Goal: Task Accomplishment & Management: Manage account settings

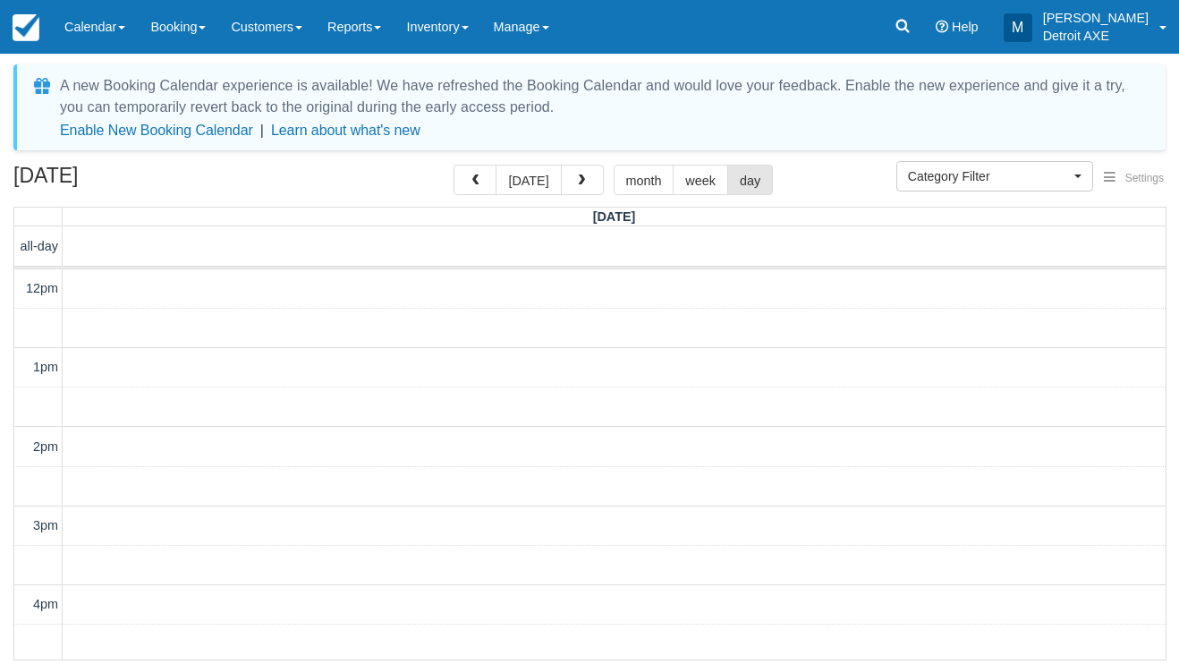
select select
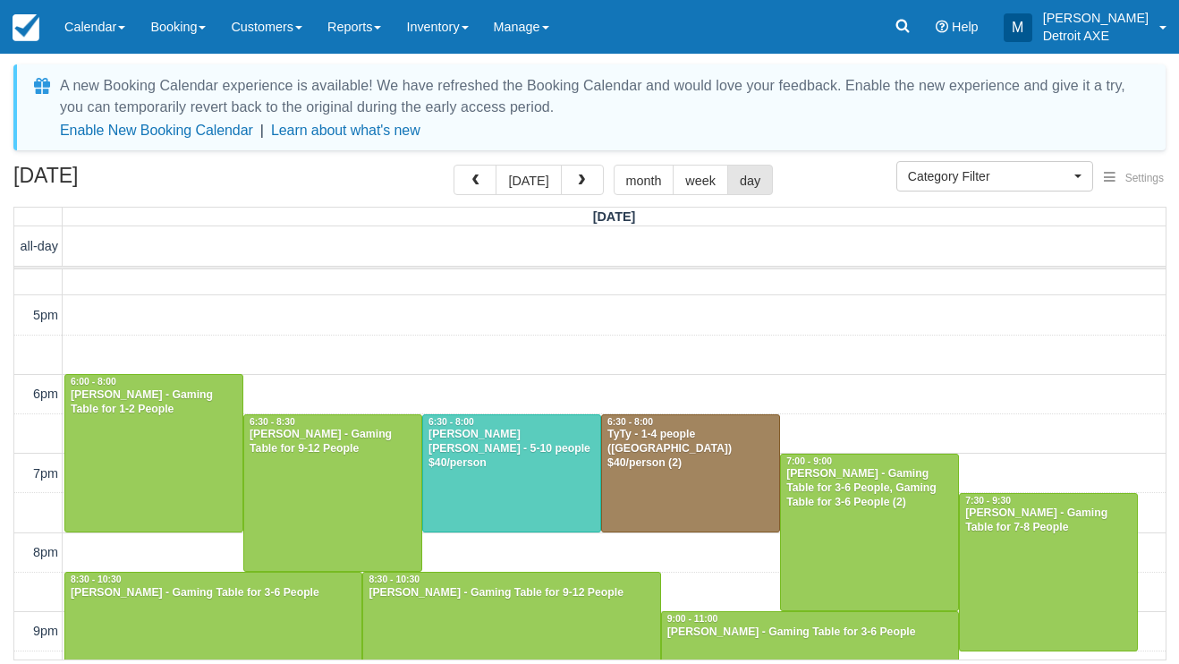
click at [566, 451] on div "Connor DeFrancesco - 5-10 people $40/person" at bounding box center [512, 449] width 168 height 43
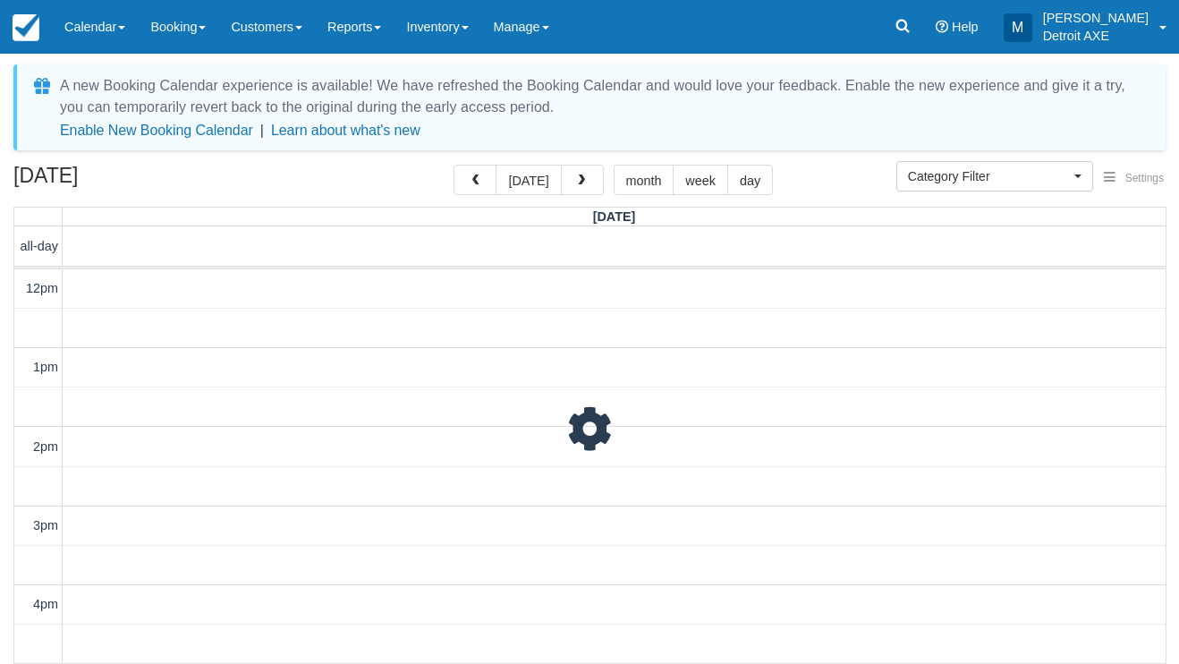
select select
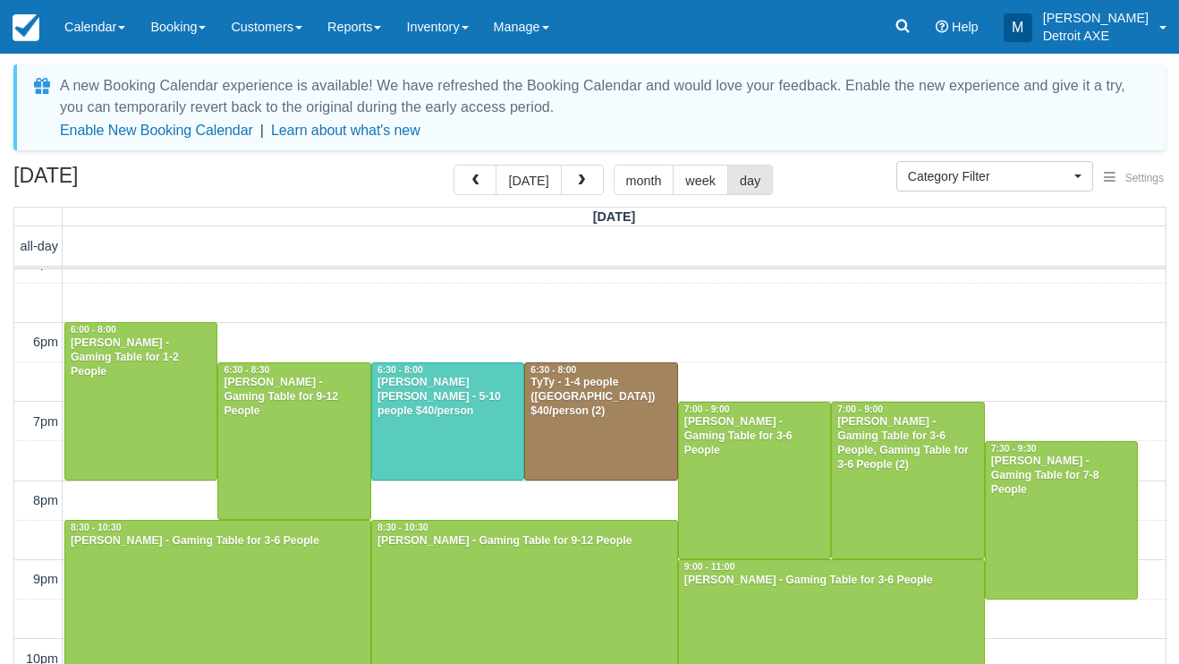
click at [650, 434] on div at bounding box center [600, 421] width 151 height 117
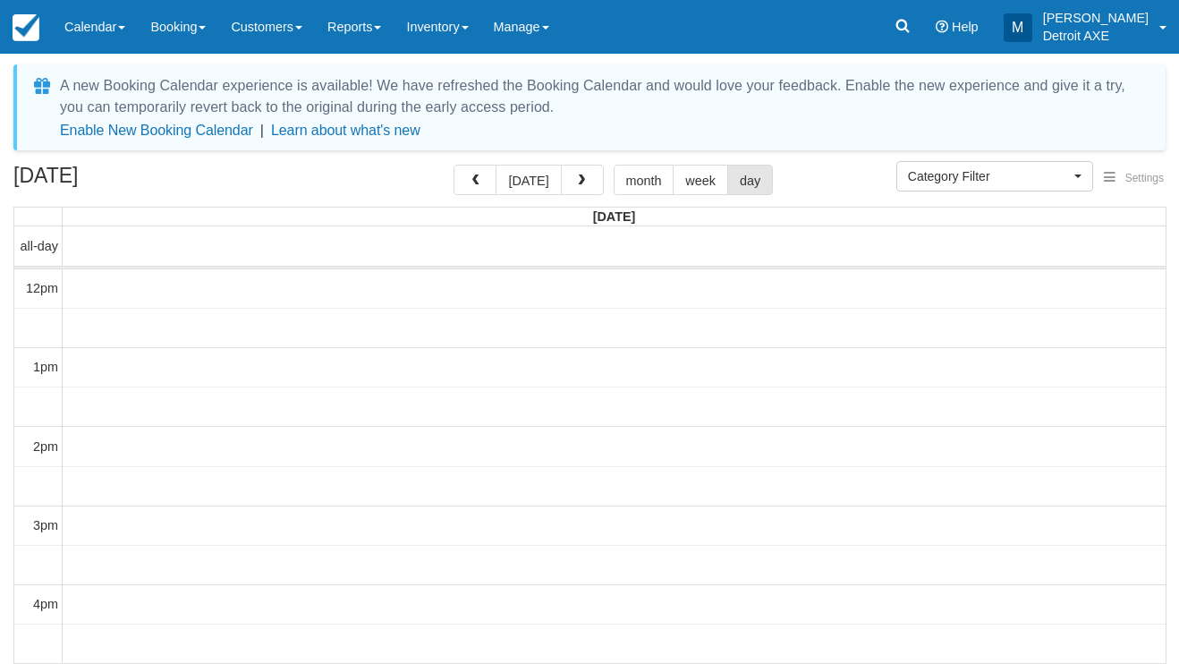
select select
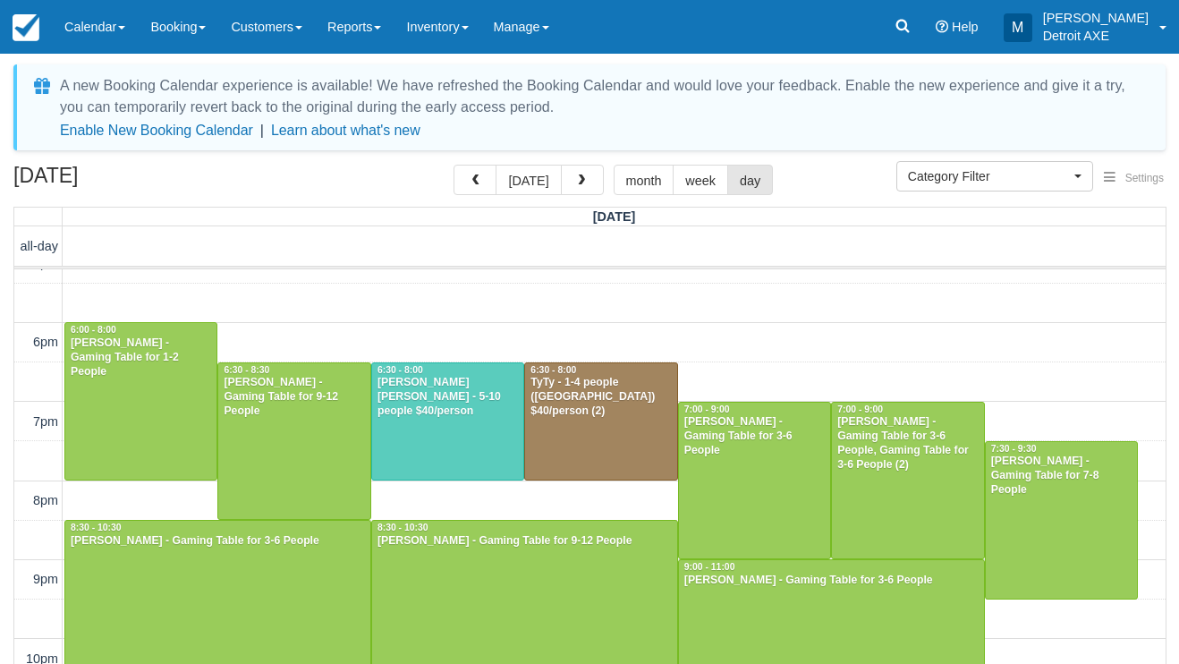
click at [1044, 498] on div at bounding box center [1061, 520] width 151 height 157
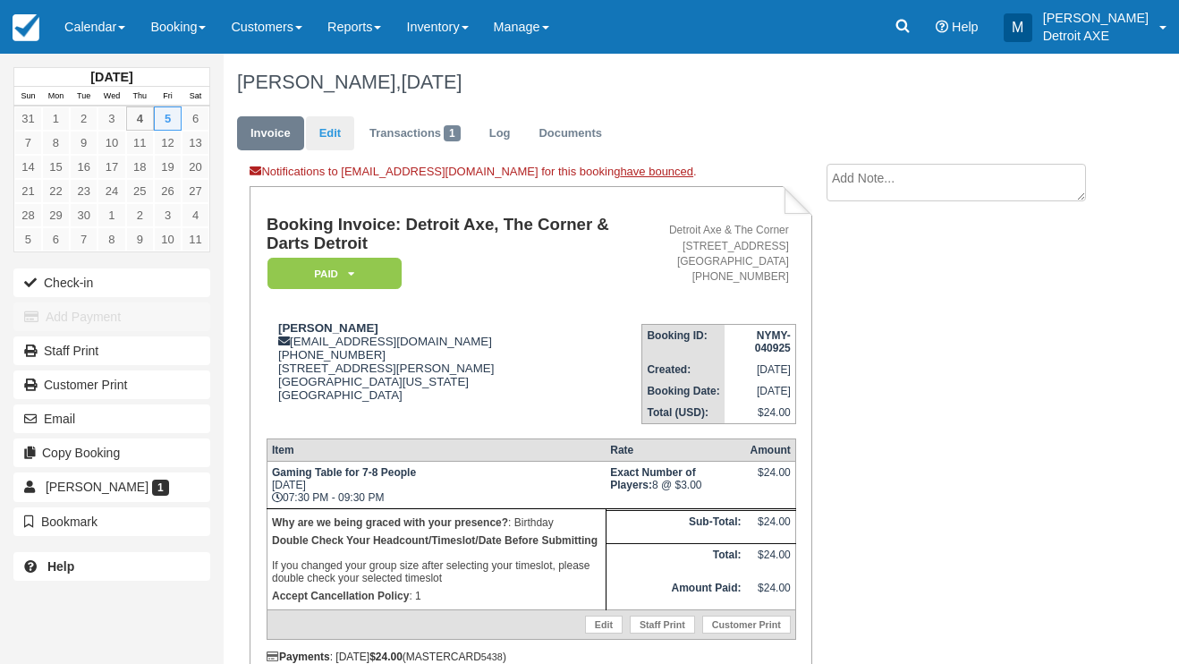
click at [336, 136] on link "Edit" at bounding box center [330, 133] width 48 height 35
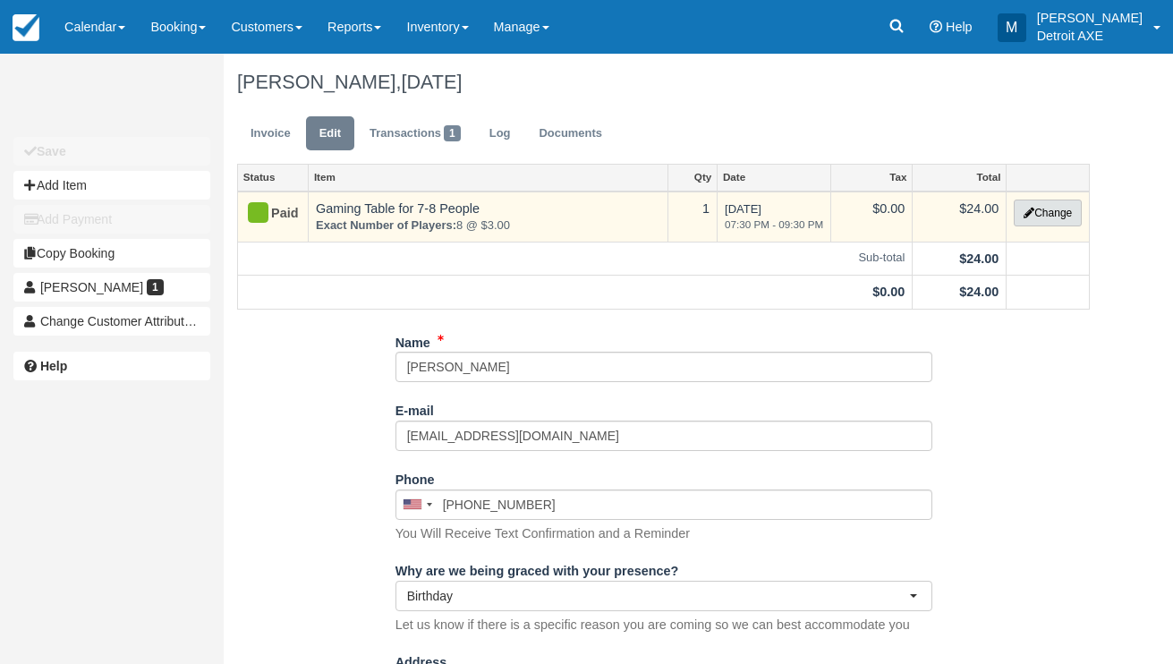
click at [1068, 210] on button "Change" at bounding box center [1048, 213] width 68 height 27
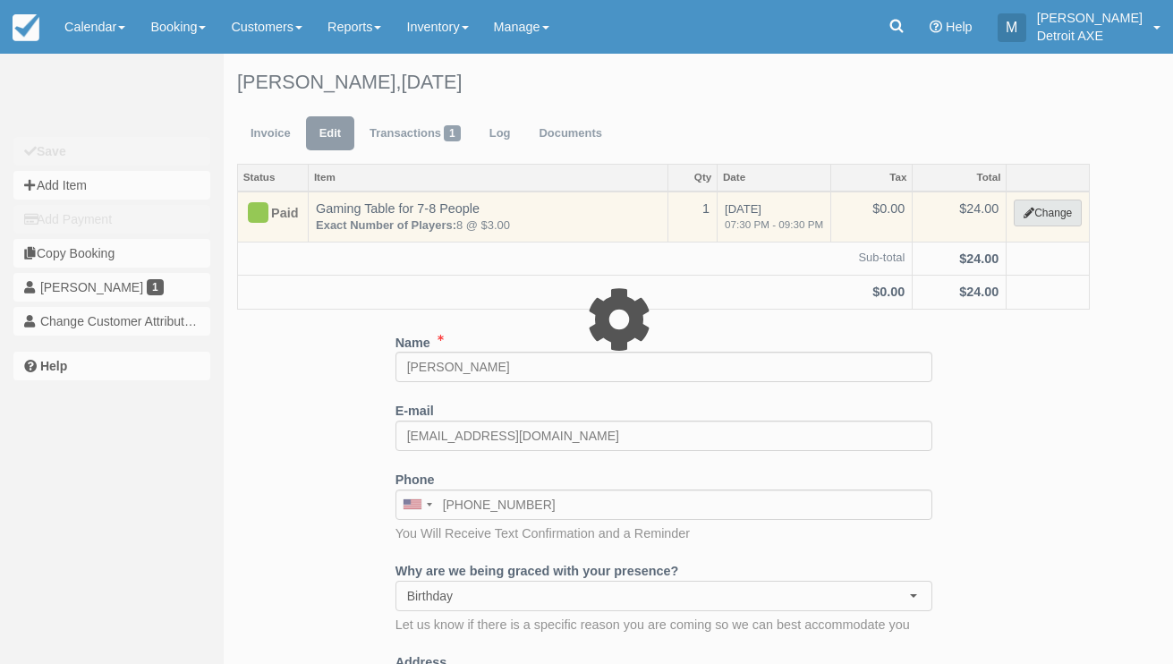
select select "6"
type input "24.00"
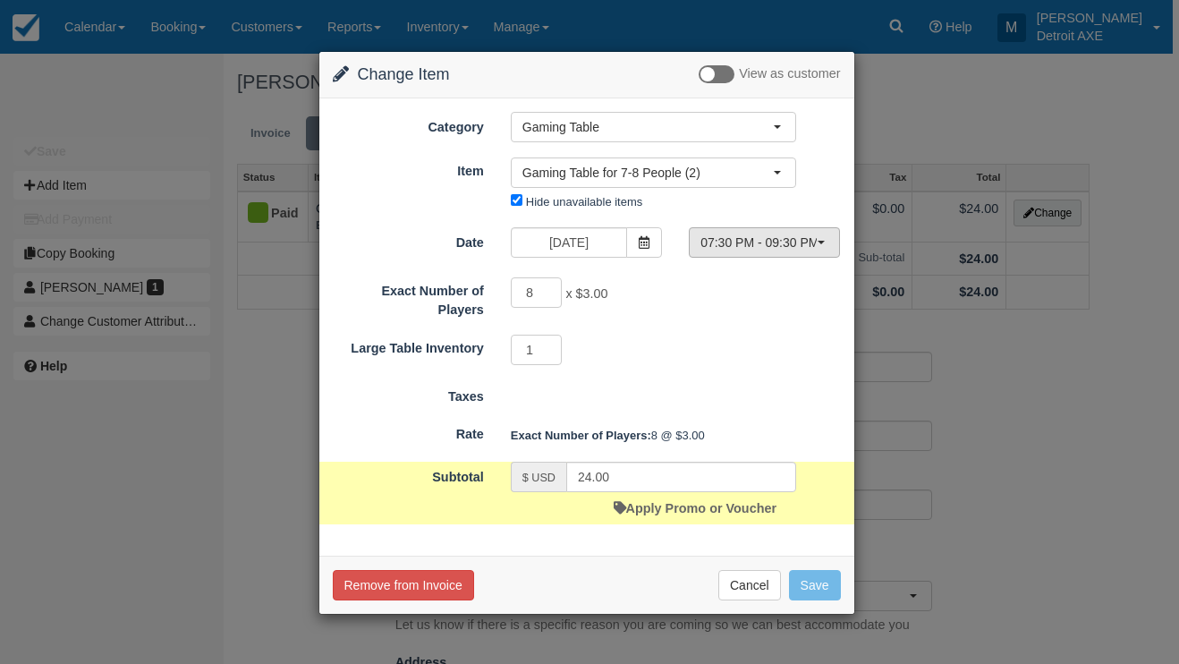
click at [769, 238] on span "07:30 PM - 09:30 PM" at bounding box center [759, 243] width 116 height 18
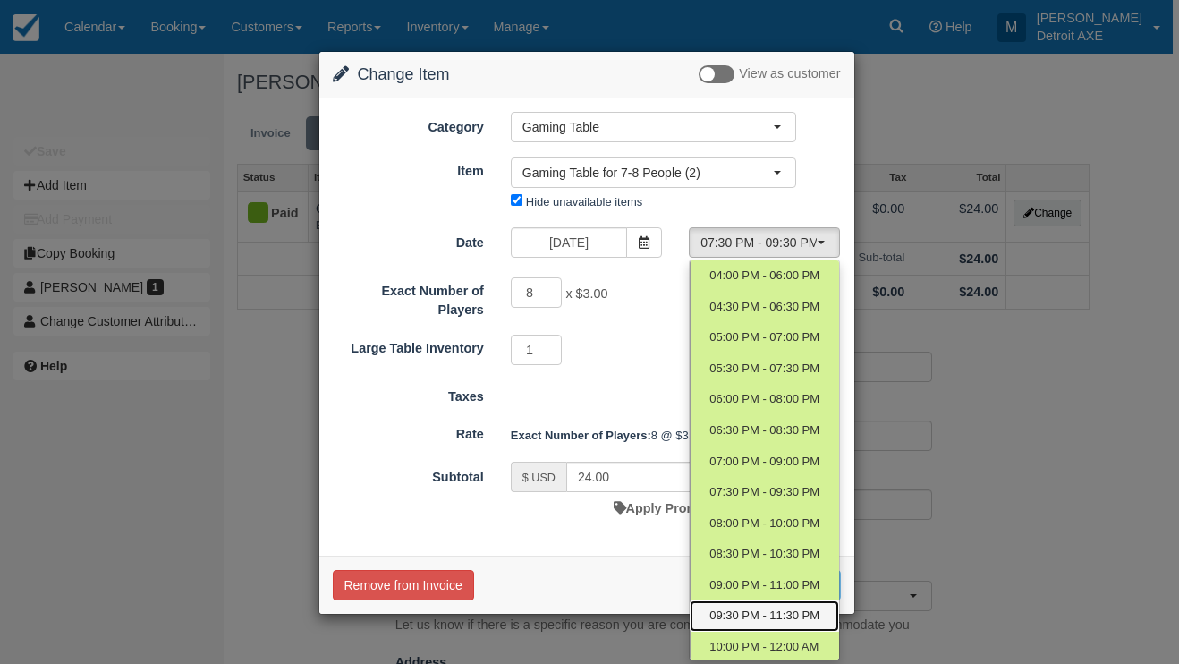
click at [761, 609] on span "09:30 PM - 11:30 PM" at bounding box center [765, 616] width 110 height 17
select select "11"
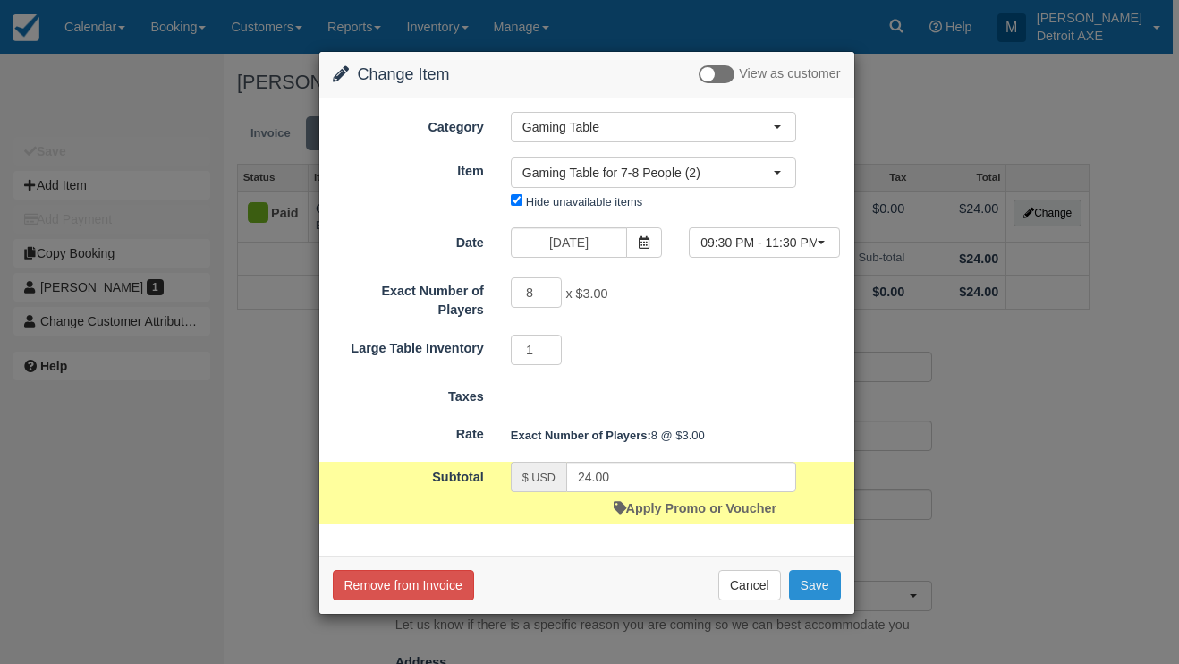
click at [807, 592] on button "Save" at bounding box center [815, 585] width 52 height 30
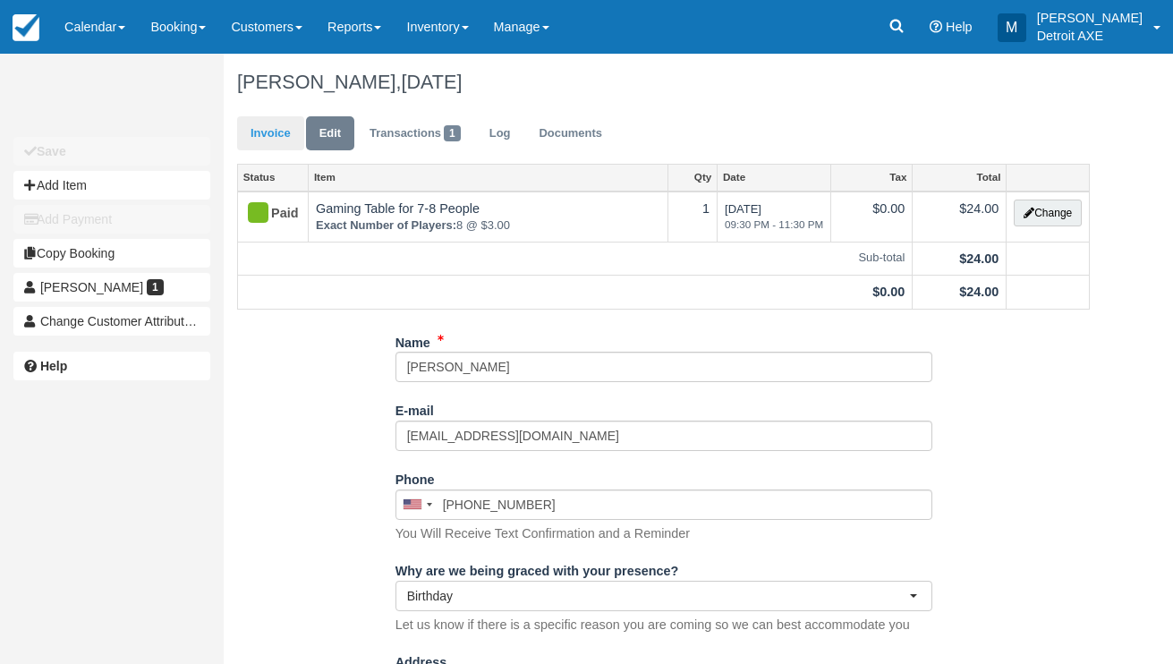
click at [275, 140] on link "Invoice" at bounding box center [270, 133] width 67 height 35
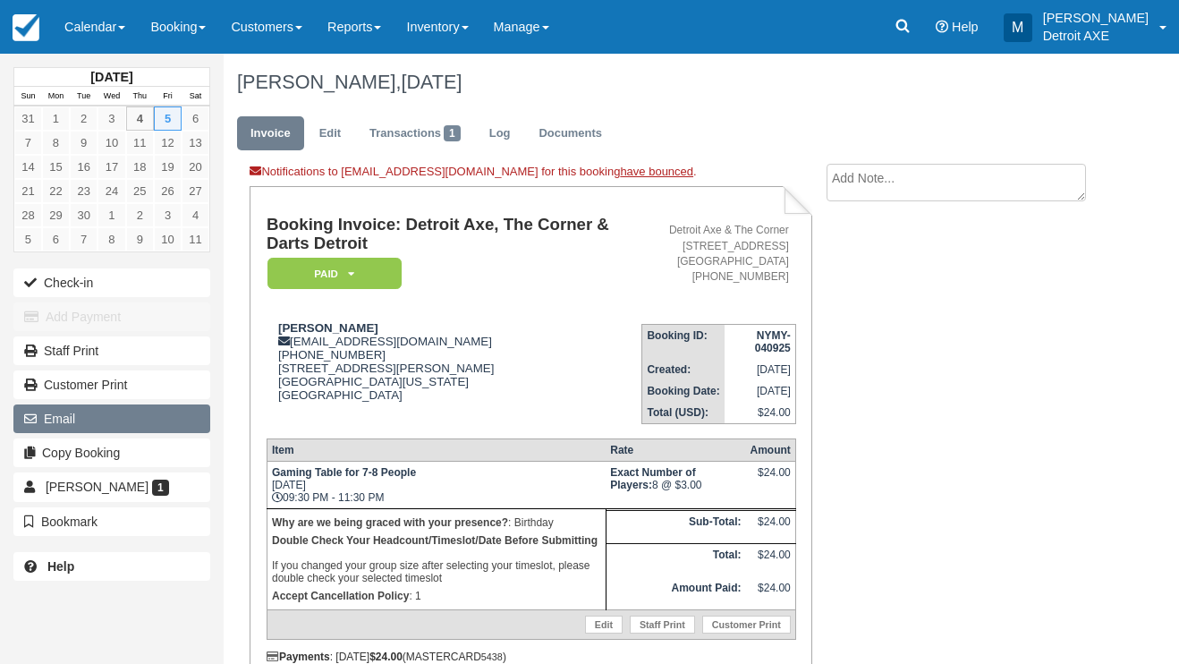
click at [84, 413] on button "Email" at bounding box center [111, 418] width 197 height 29
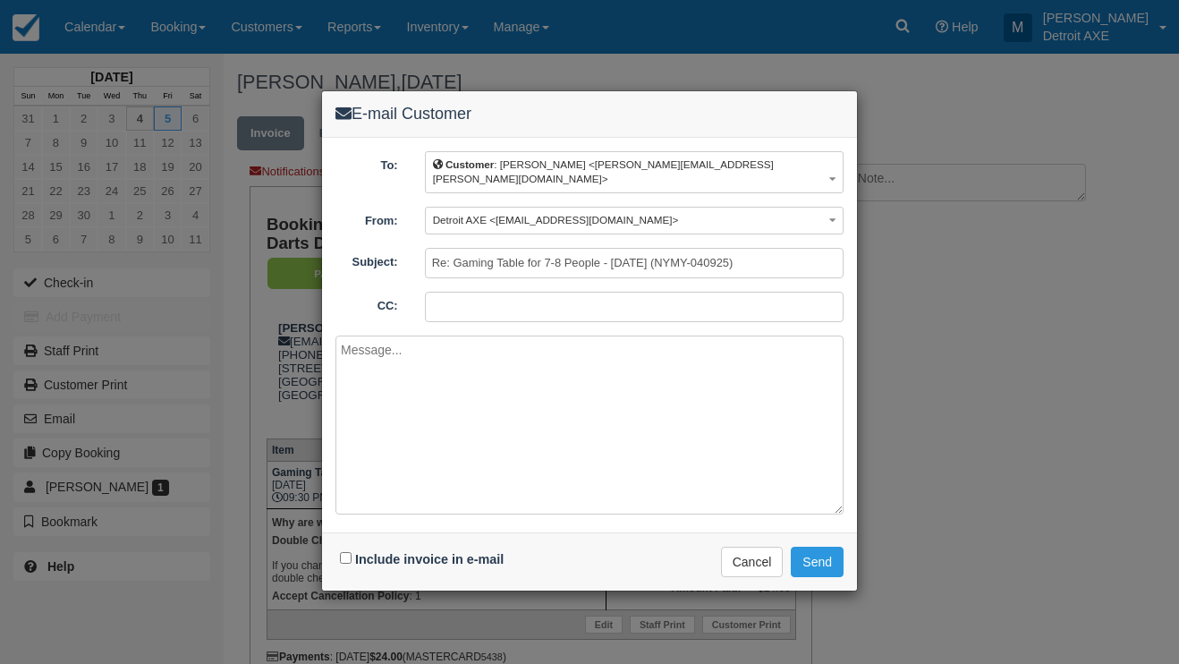
click at [353, 547] on div "Include invoice in e-mail" at bounding box center [424, 560] width 177 height 26
click at [355, 549] on div "Include invoice in e-mail" at bounding box center [424, 560] width 177 height 26
click at [343, 552] on input "Include invoice in e-mail" at bounding box center [346, 558] width 12 height 12
checkbox input "true"
click at [596, 214] on span "Detroit AXE <ric@thecornerferndale.com>" at bounding box center [556, 220] width 246 height 12
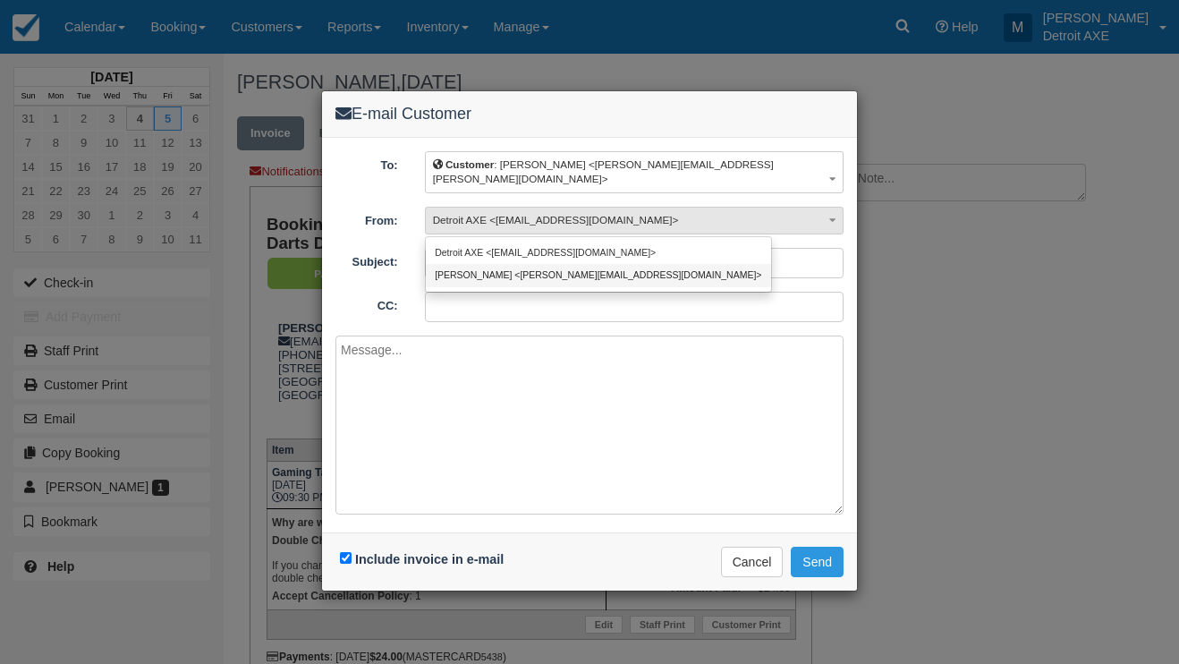
click at [574, 264] on link "Marissa <marissa@detroitaxe.com>" at bounding box center [598, 275] width 345 height 22
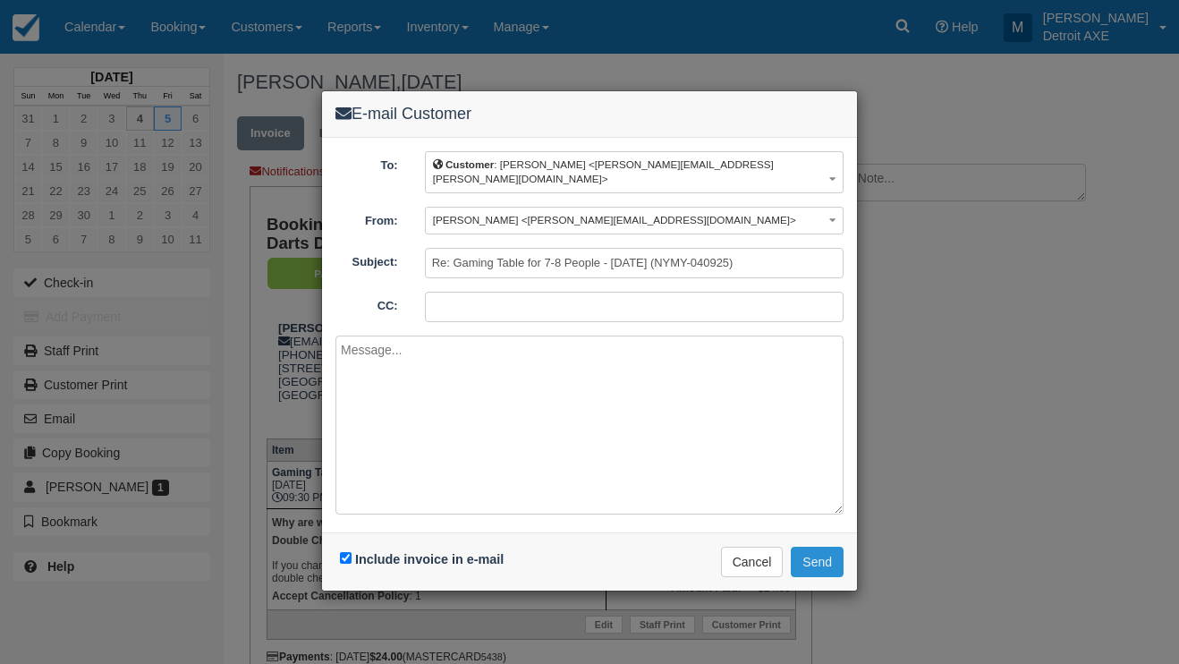
click at [835, 547] on button "Send" at bounding box center [817, 562] width 53 height 30
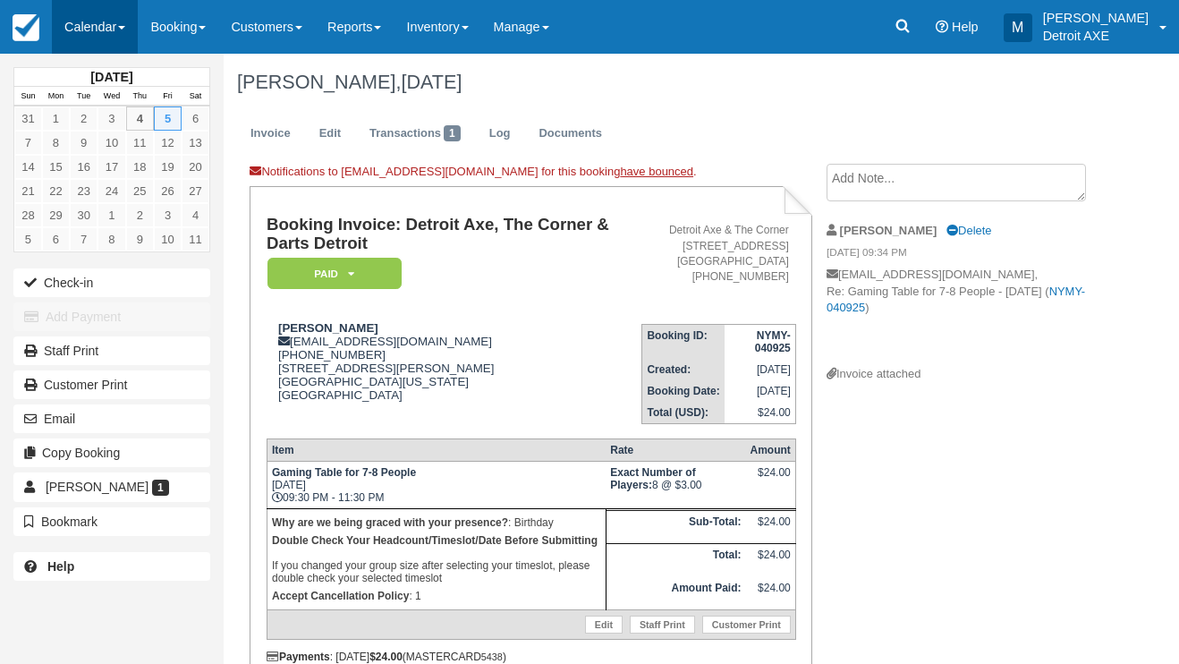
click at [105, 51] on link "Calendar" at bounding box center [95, 27] width 86 height 54
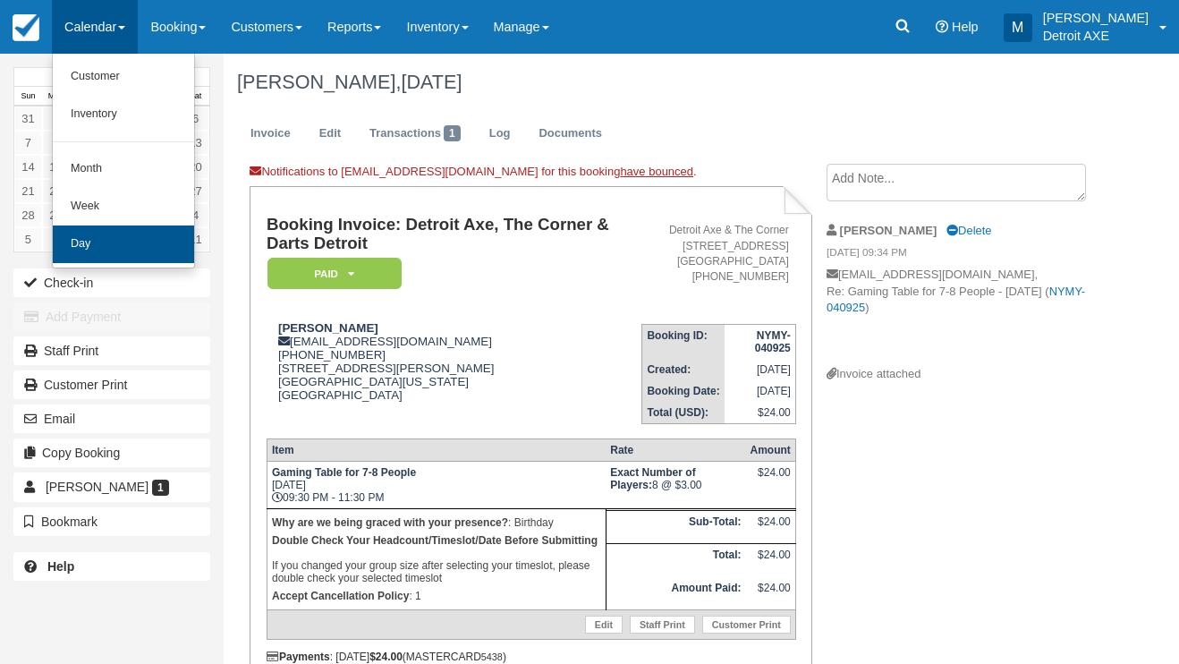
click at [126, 238] on link "Day" at bounding box center [123, 245] width 141 height 38
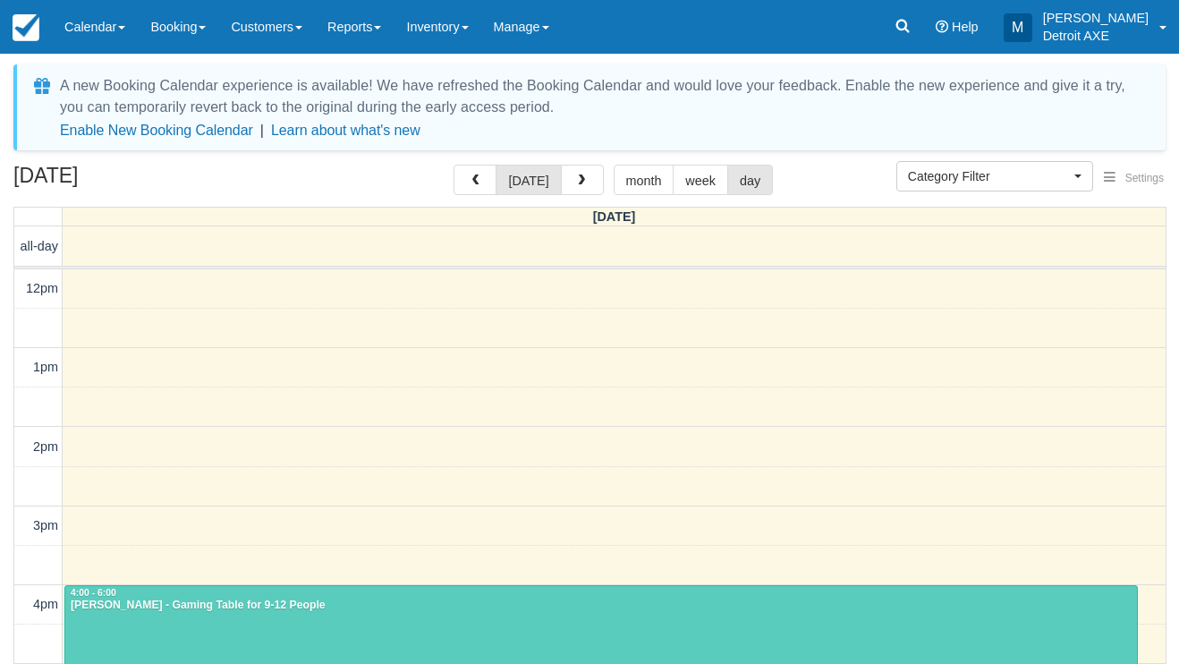
select select
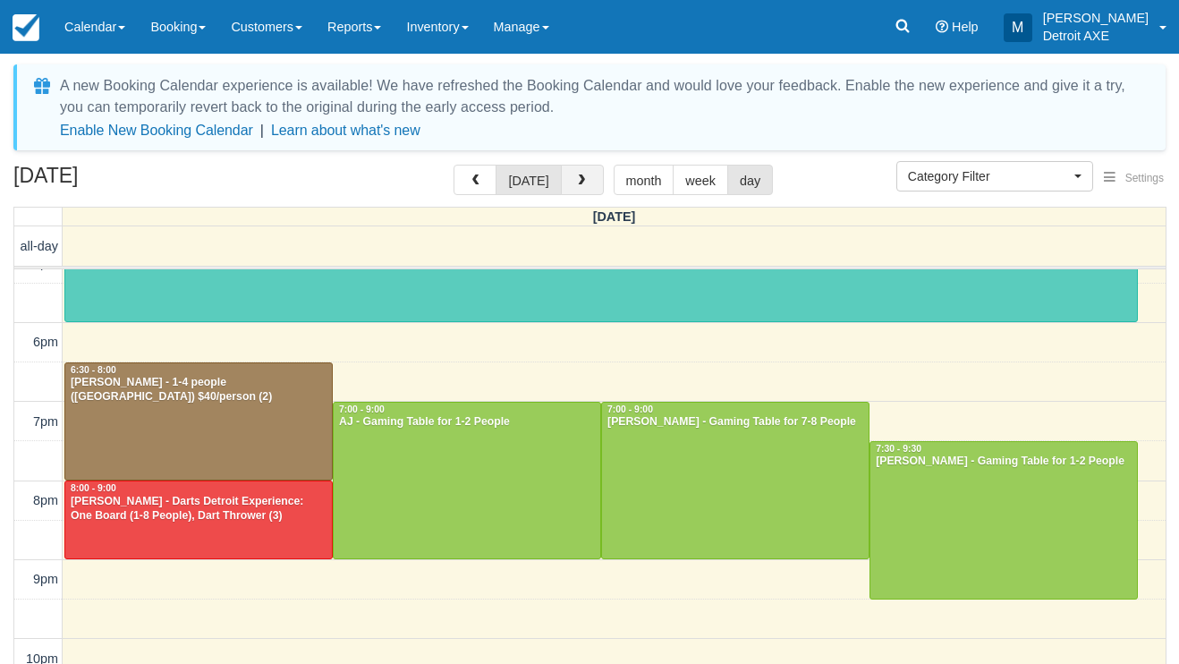
click at [583, 191] on button "button" at bounding box center [582, 180] width 43 height 30
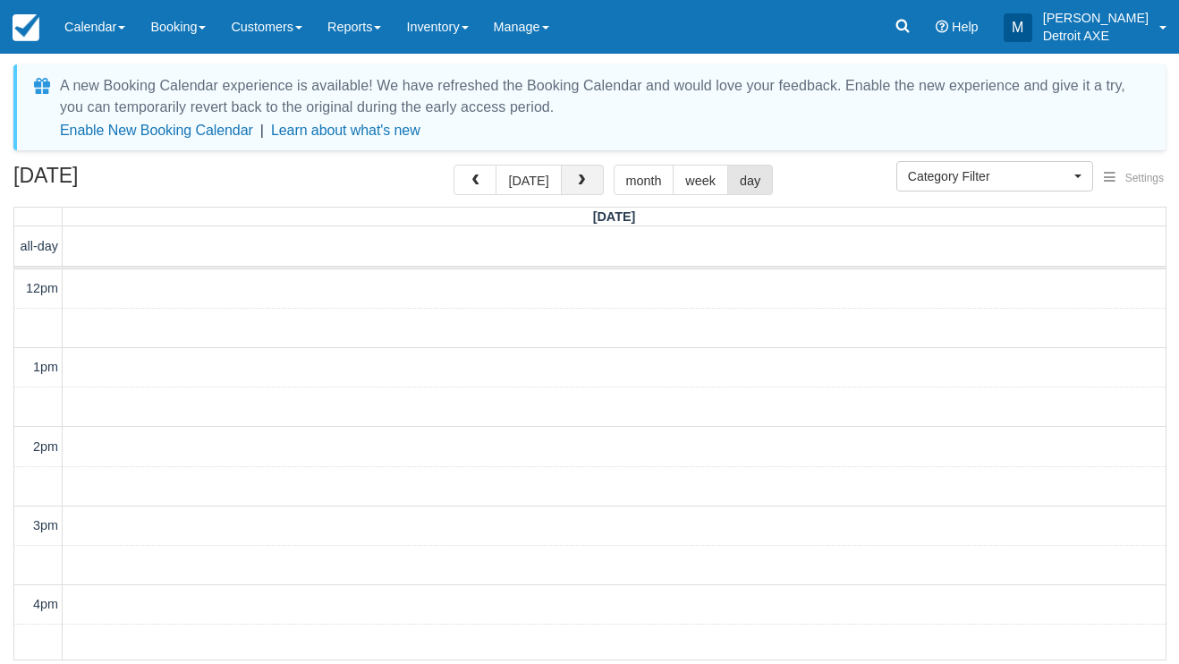
scroll to position [517, 0]
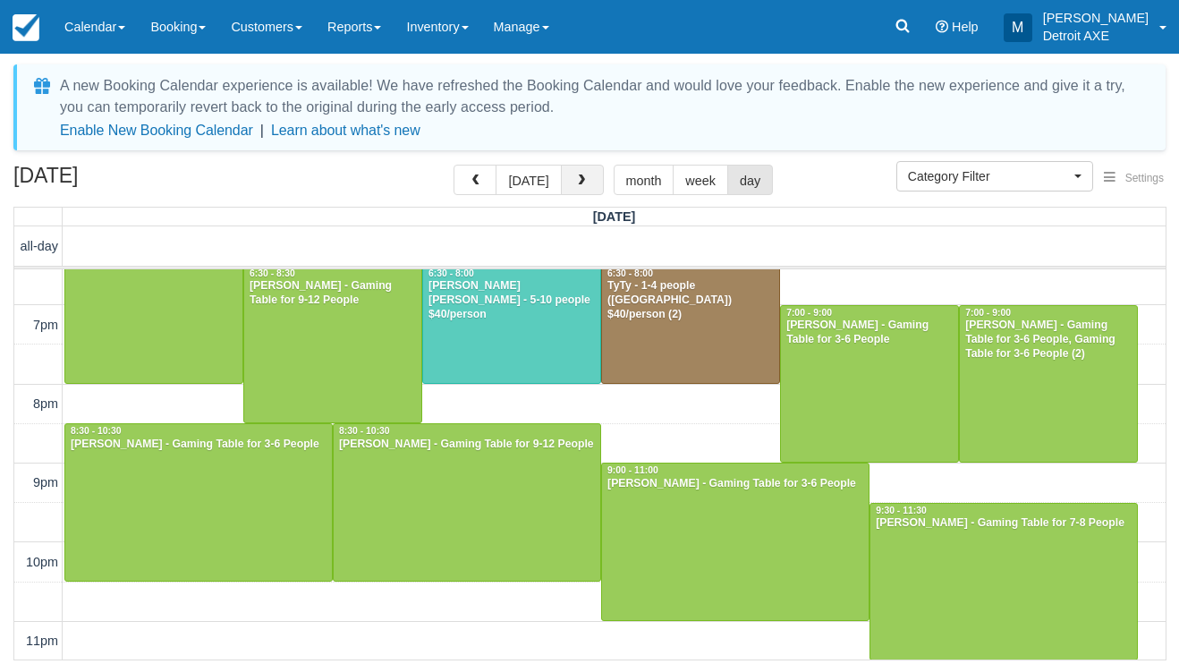
click at [583, 191] on button "button" at bounding box center [582, 180] width 43 height 30
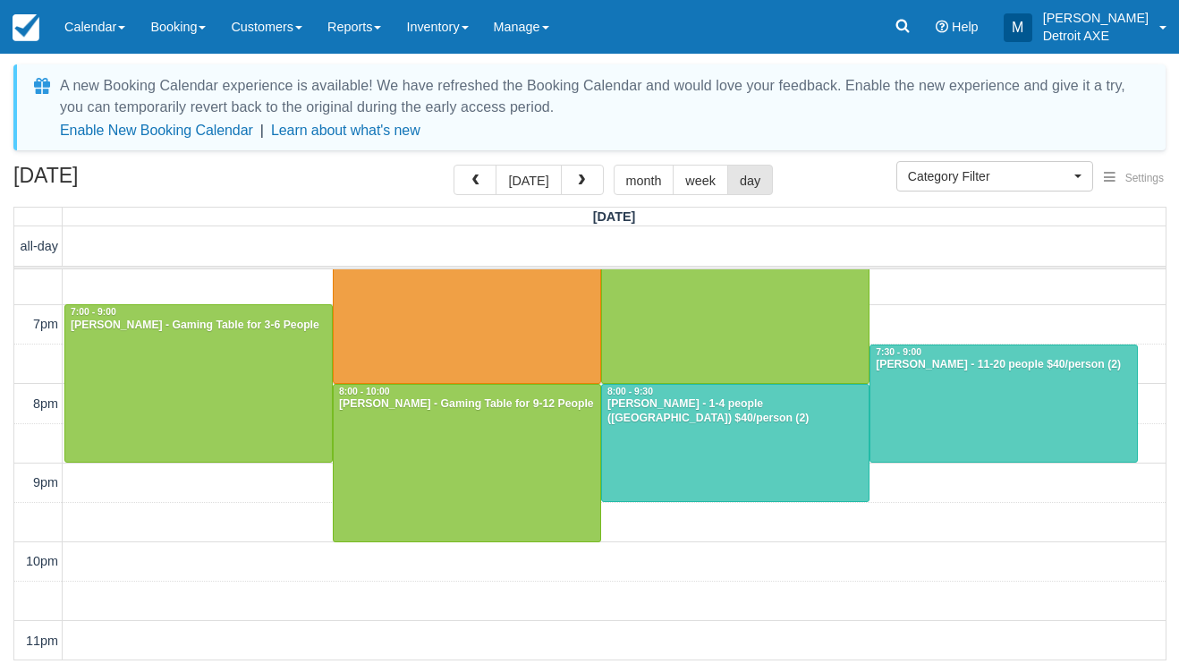
scroll to position [676, 0]
click at [648, 442] on div at bounding box center [735, 443] width 267 height 117
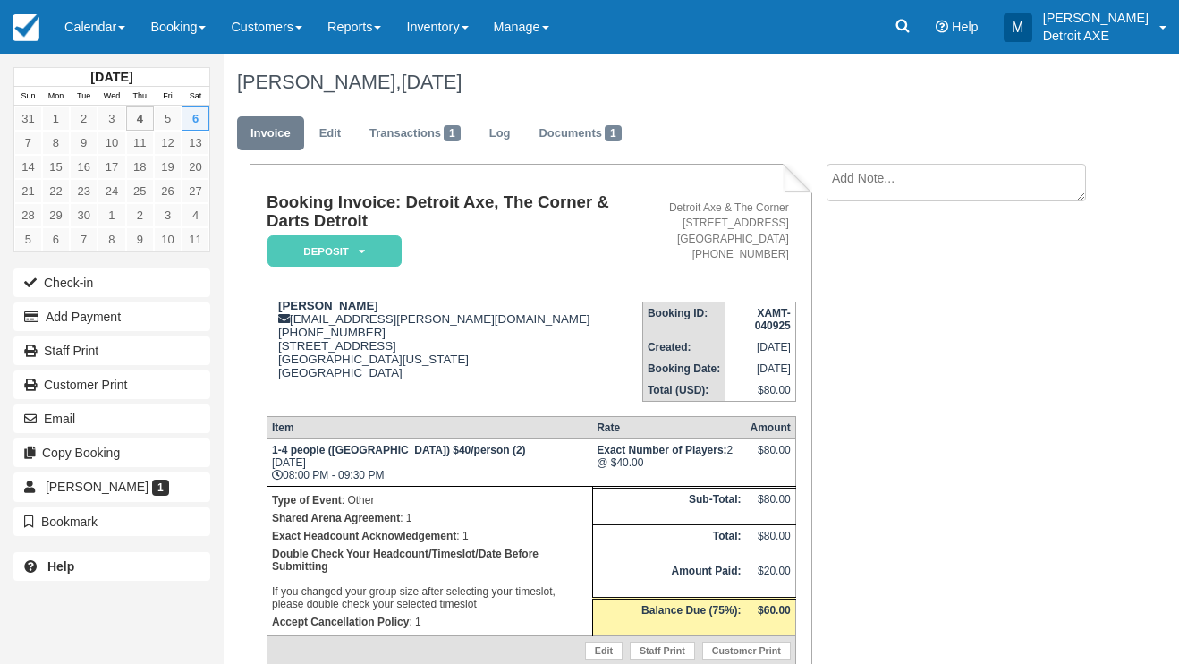
click at [377, 251] on em "Deposit" at bounding box center [335, 250] width 134 height 31
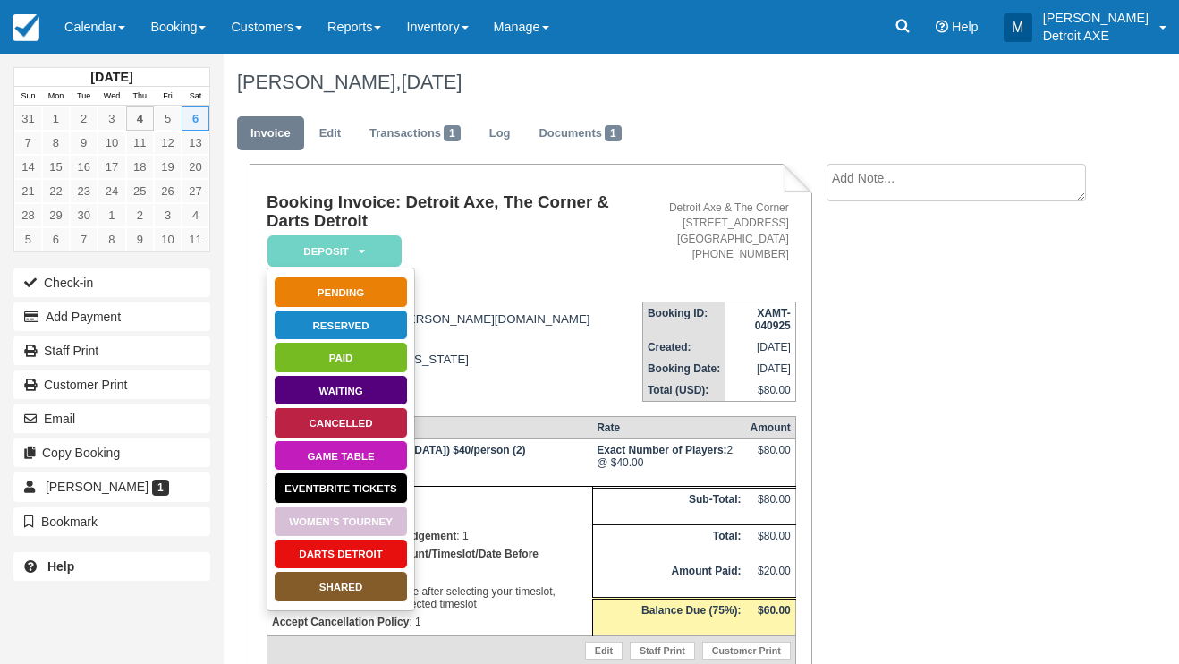
click at [364, 581] on link "SHARED" at bounding box center [341, 586] width 134 height 31
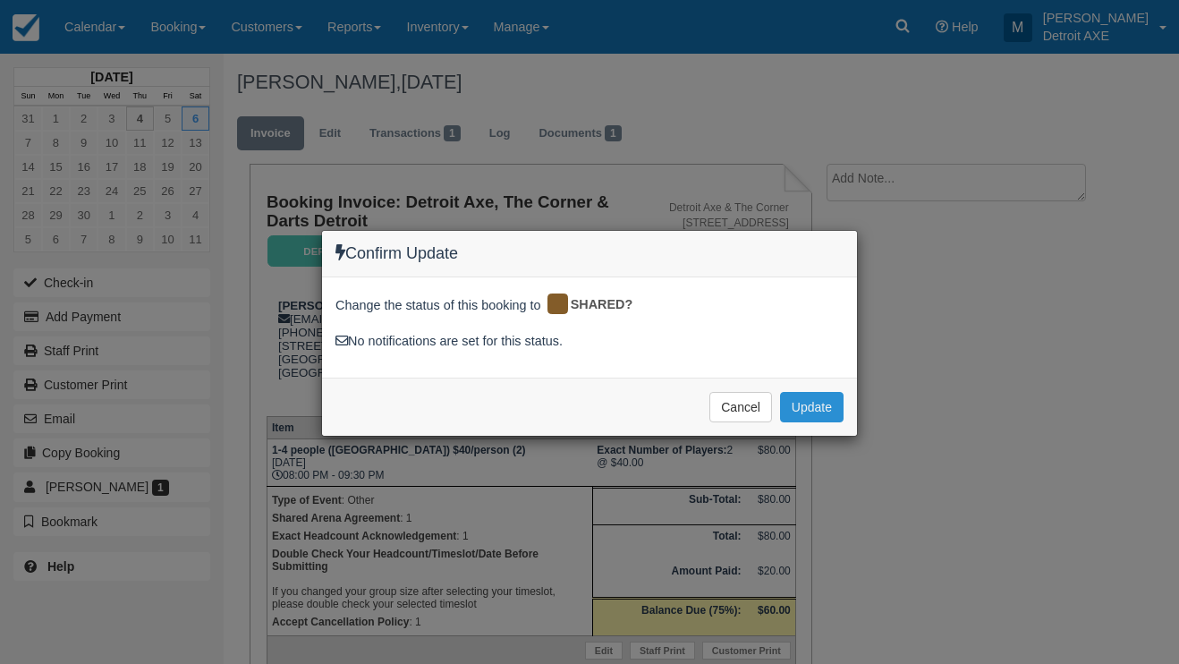
click at [837, 408] on button "Update" at bounding box center [812, 407] width 64 height 30
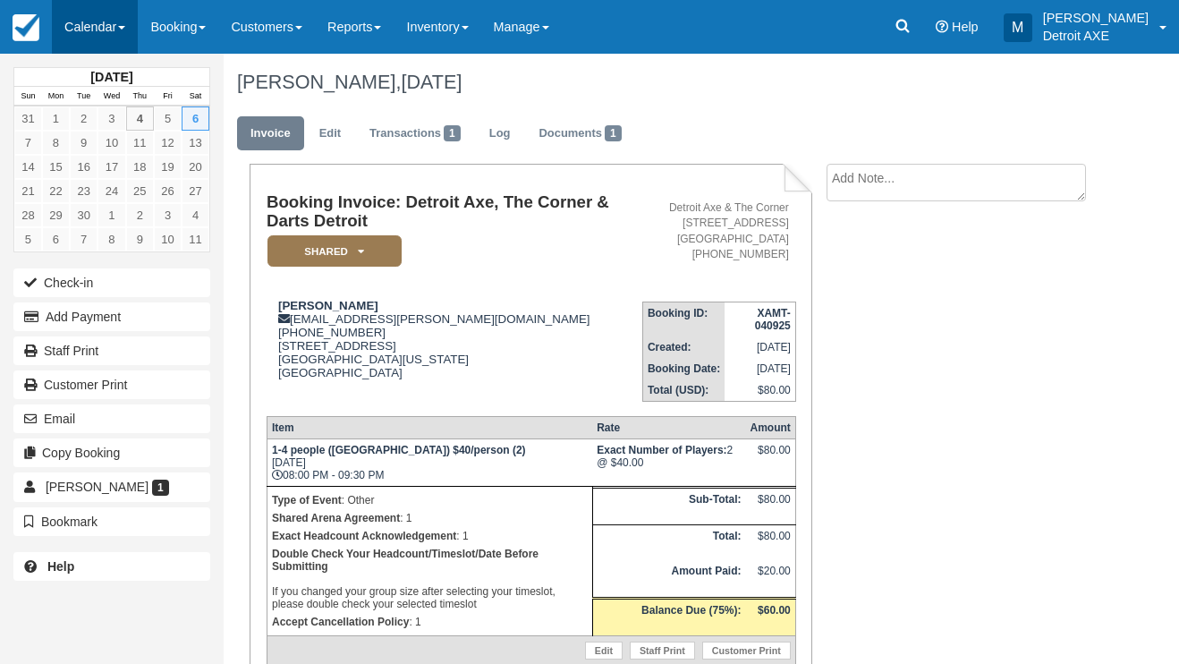
click at [110, 41] on link "Calendar" at bounding box center [95, 27] width 86 height 54
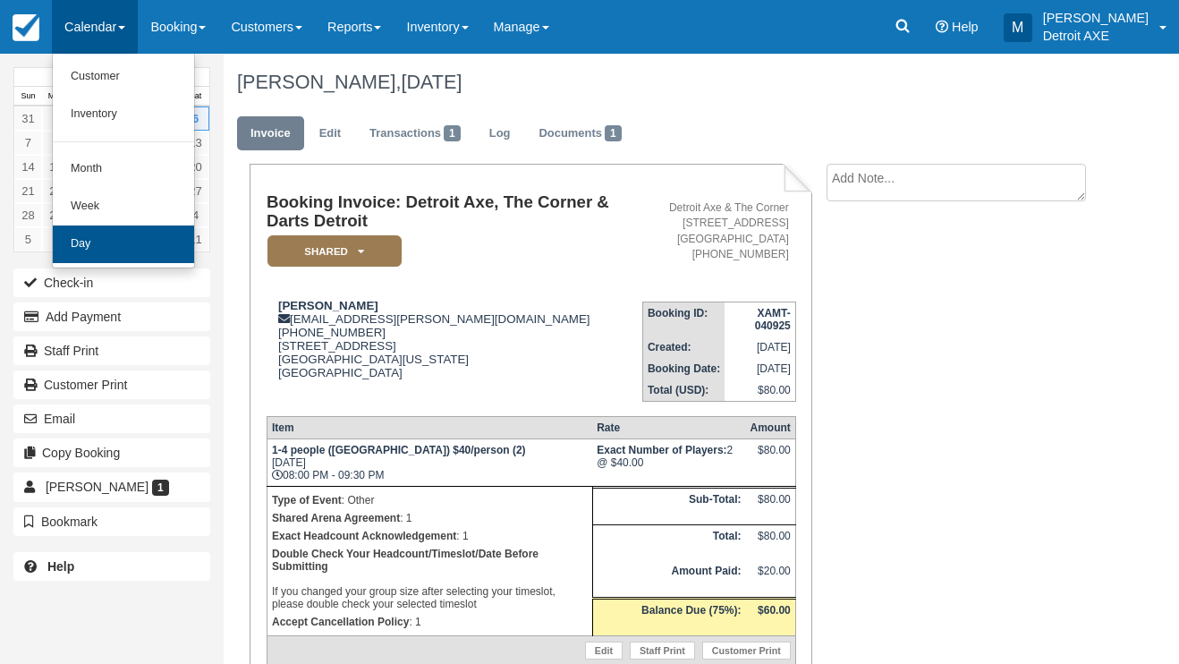
click at [132, 250] on link "Day" at bounding box center [123, 245] width 141 height 38
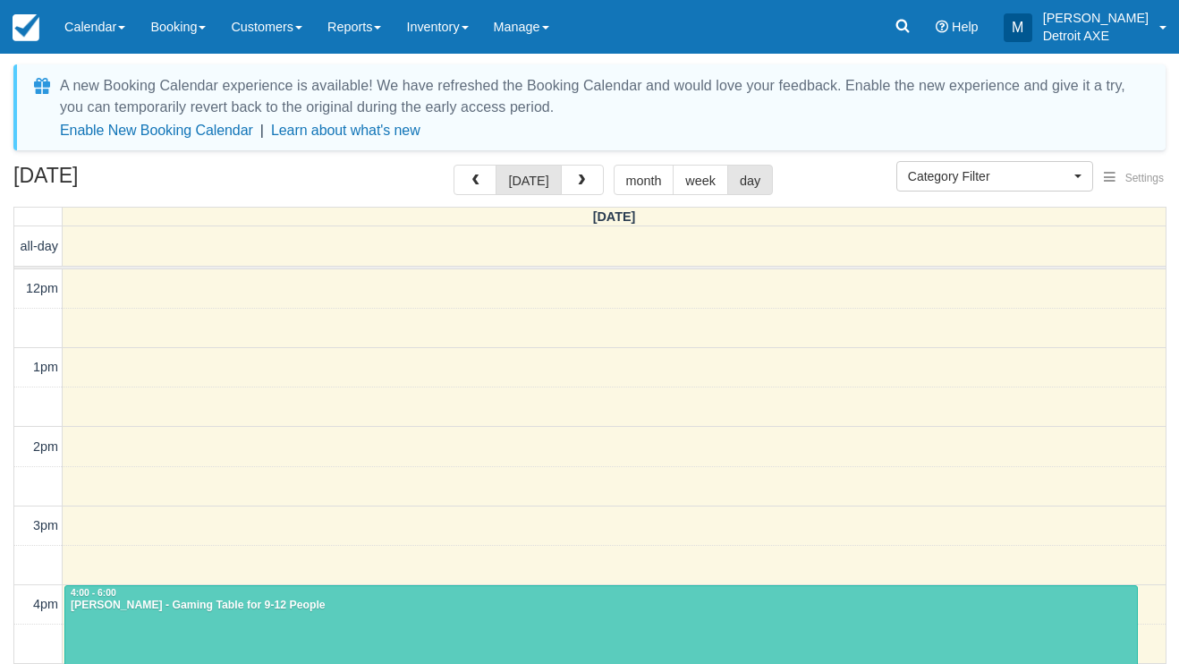
select select
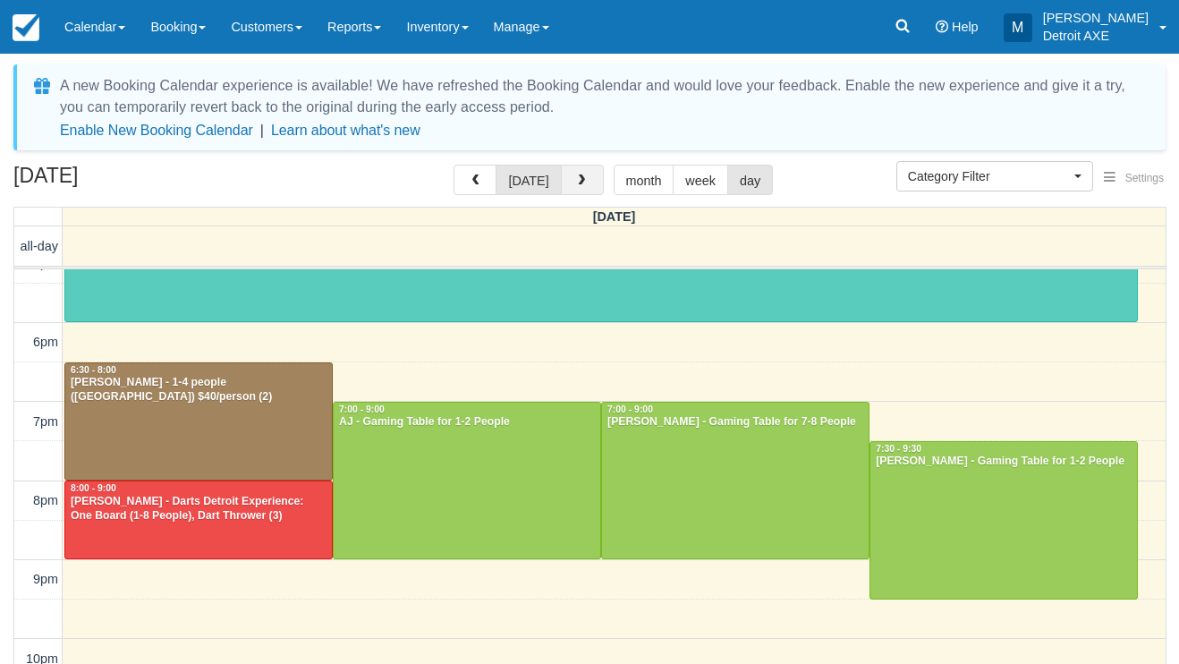
click at [583, 180] on span "button" at bounding box center [581, 180] width 13 height 13
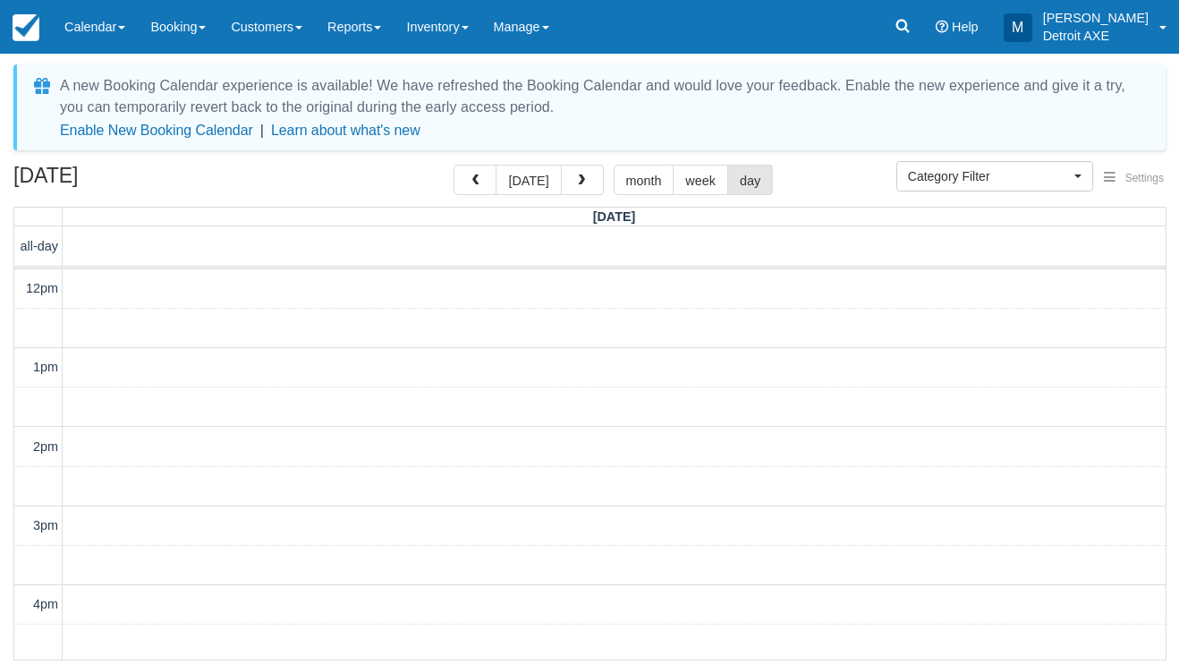
scroll to position [517, 0]
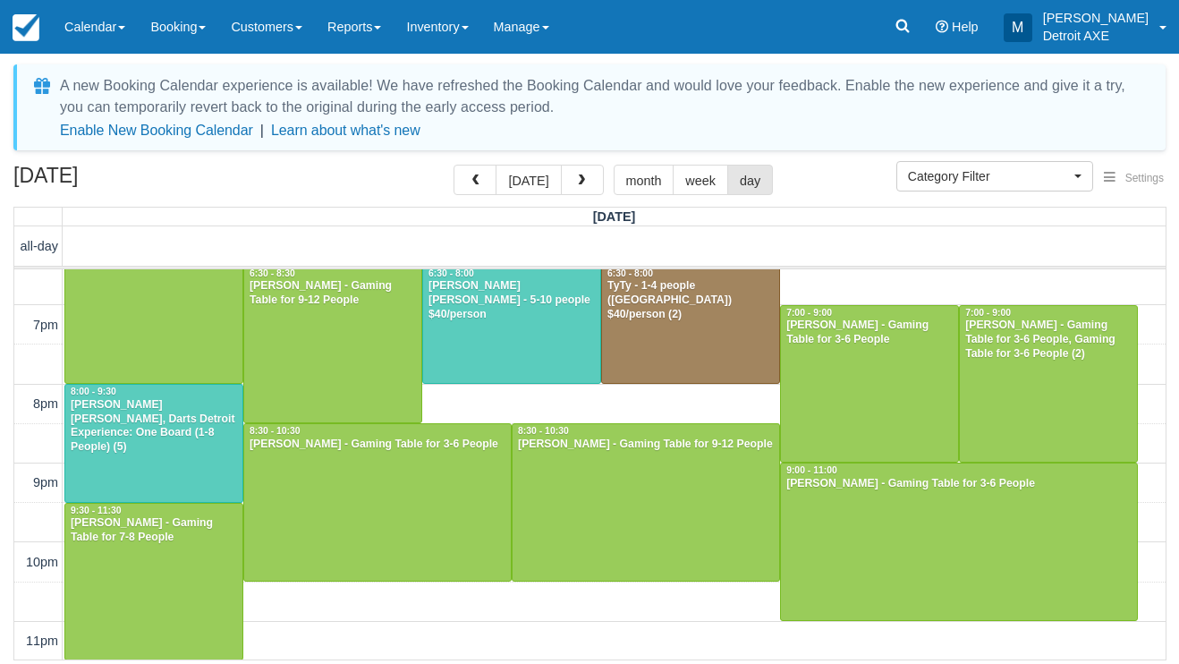
click at [184, 437] on div at bounding box center [153, 443] width 177 height 117
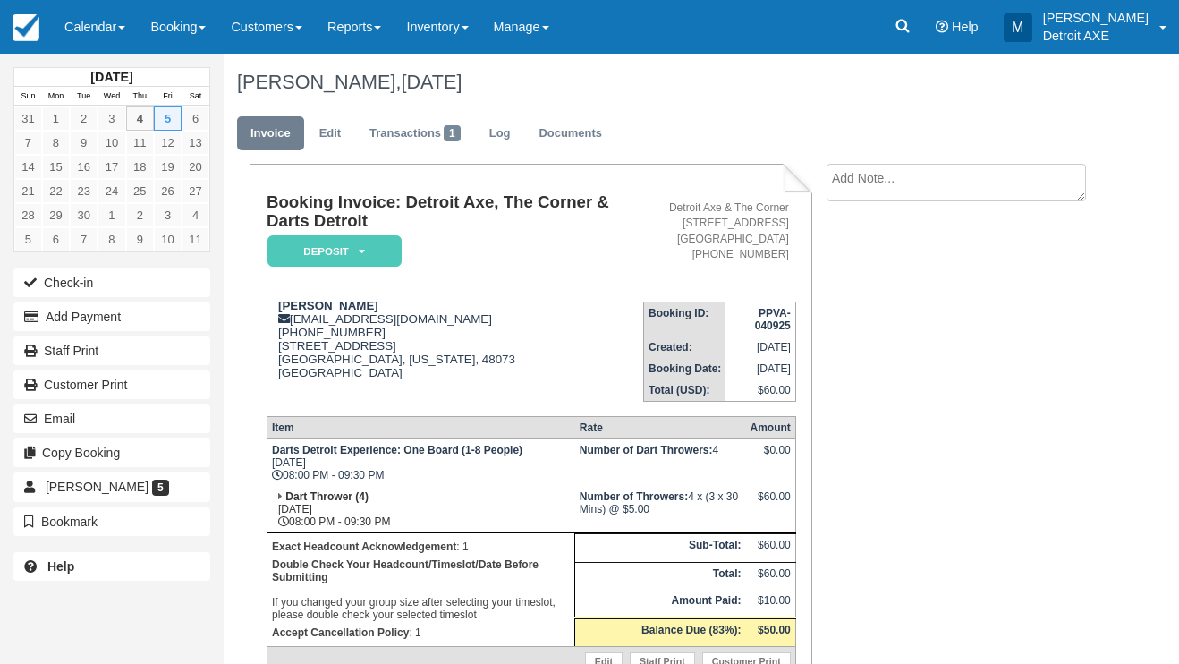
click at [335, 236] on em "Deposit" at bounding box center [335, 250] width 134 height 31
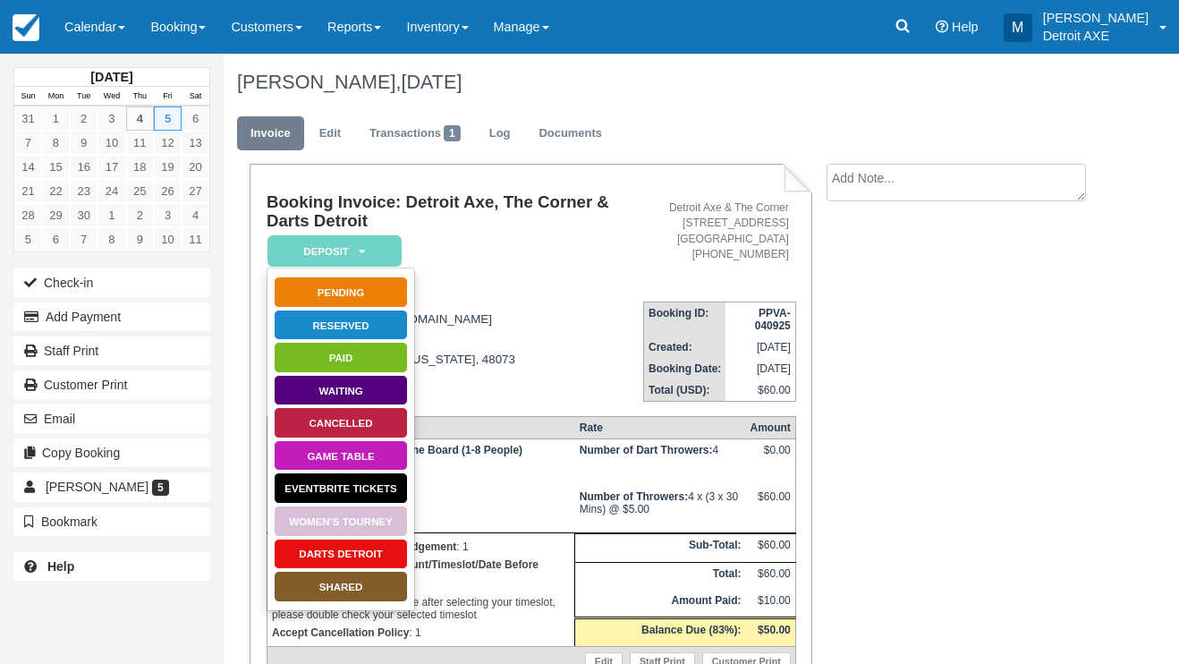
click at [347, 558] on link "Darts Detroit" at bounding box center [341, 554] width 134 height 31
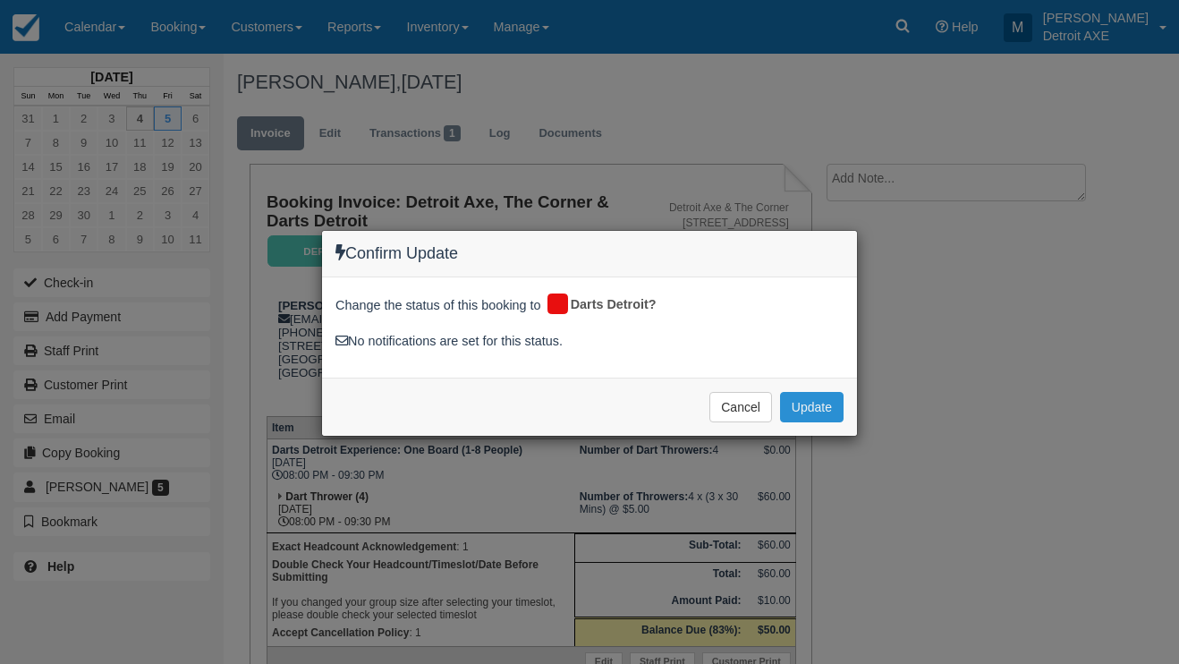
click at [786, 408] on button "Update" at bounding box center [812, 407] width 64 height 30
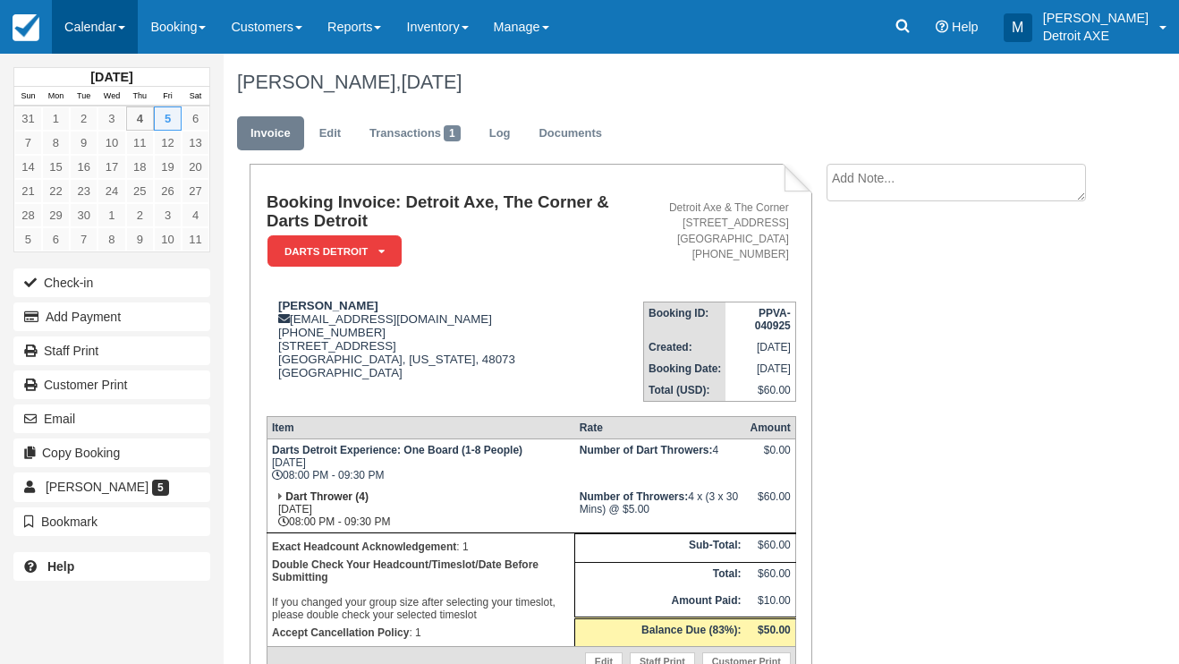
click at [113, 32] on link "Calendar" at bounding box center [95, 27] width 86 height 54
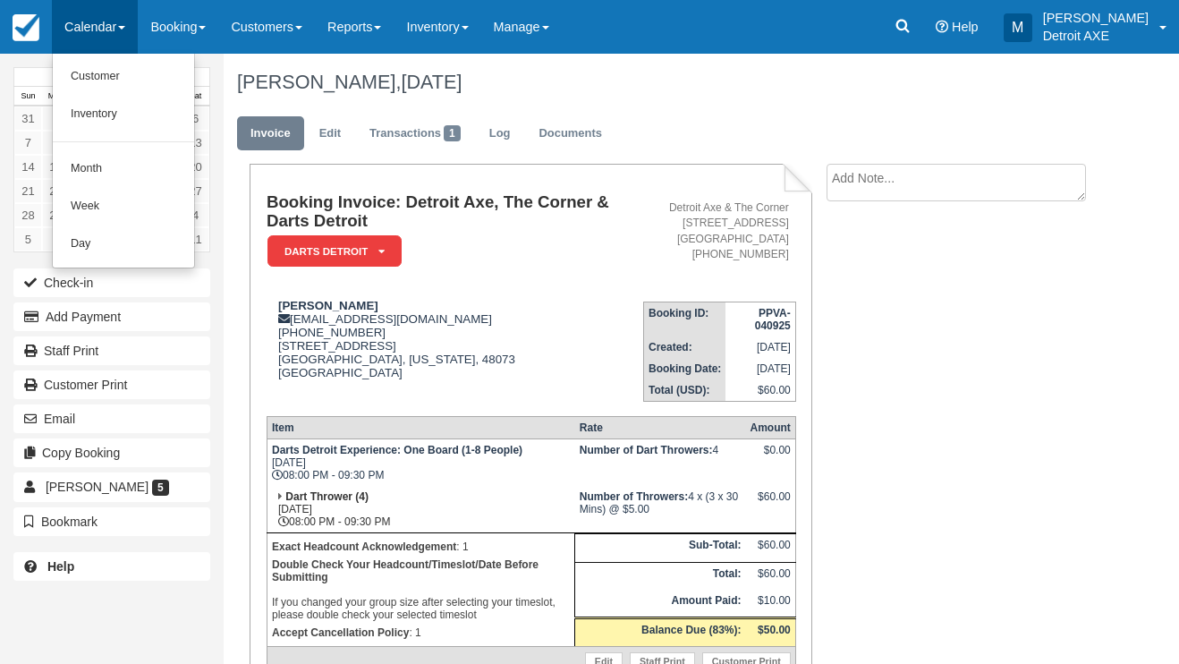
click at [151, 243] on link "Day" at bounding box center [123, 245] width 141 height 38
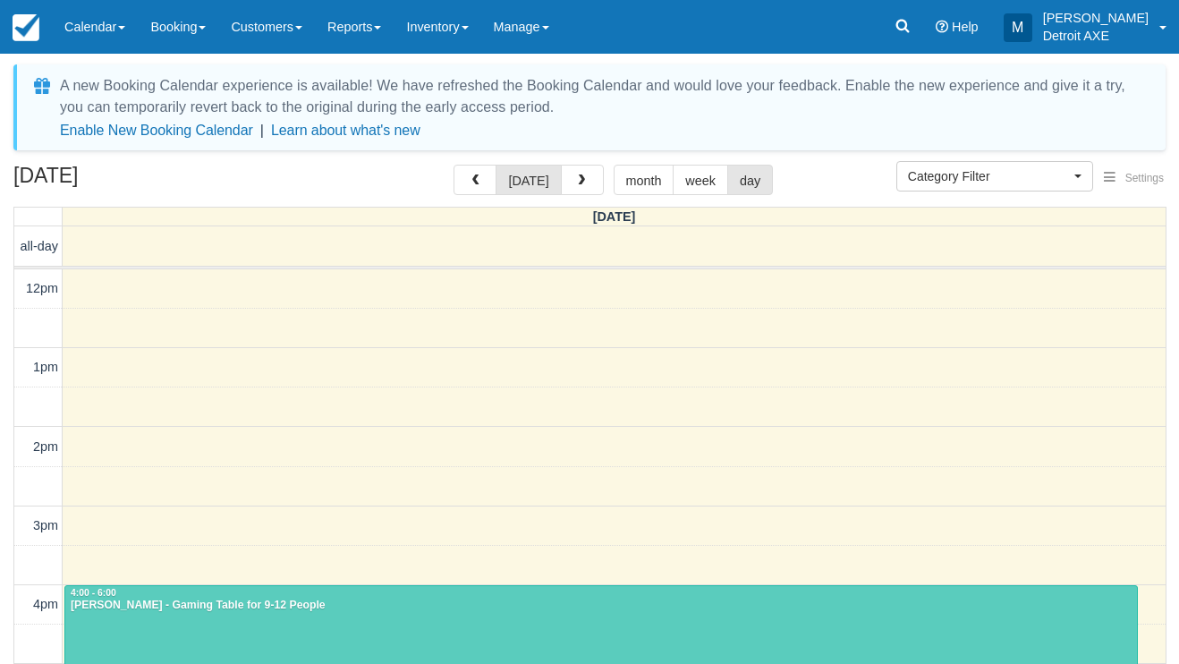
select select
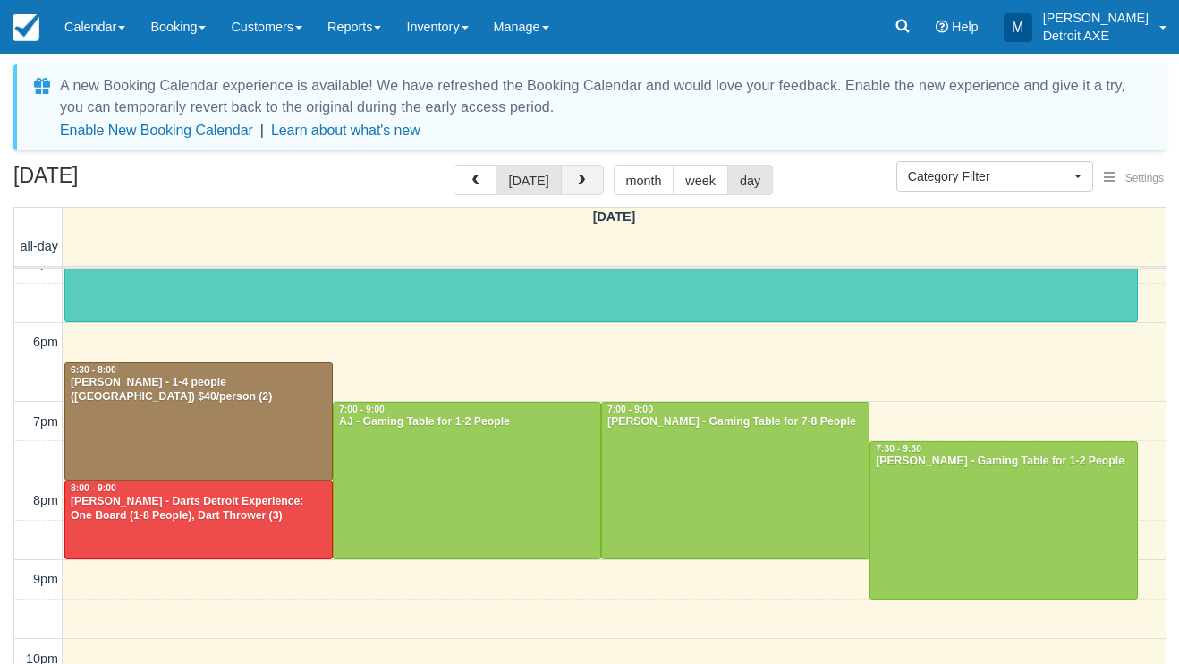
click at [592, 183] on button "button" at bounding box center [582, 180] width 43 height 30
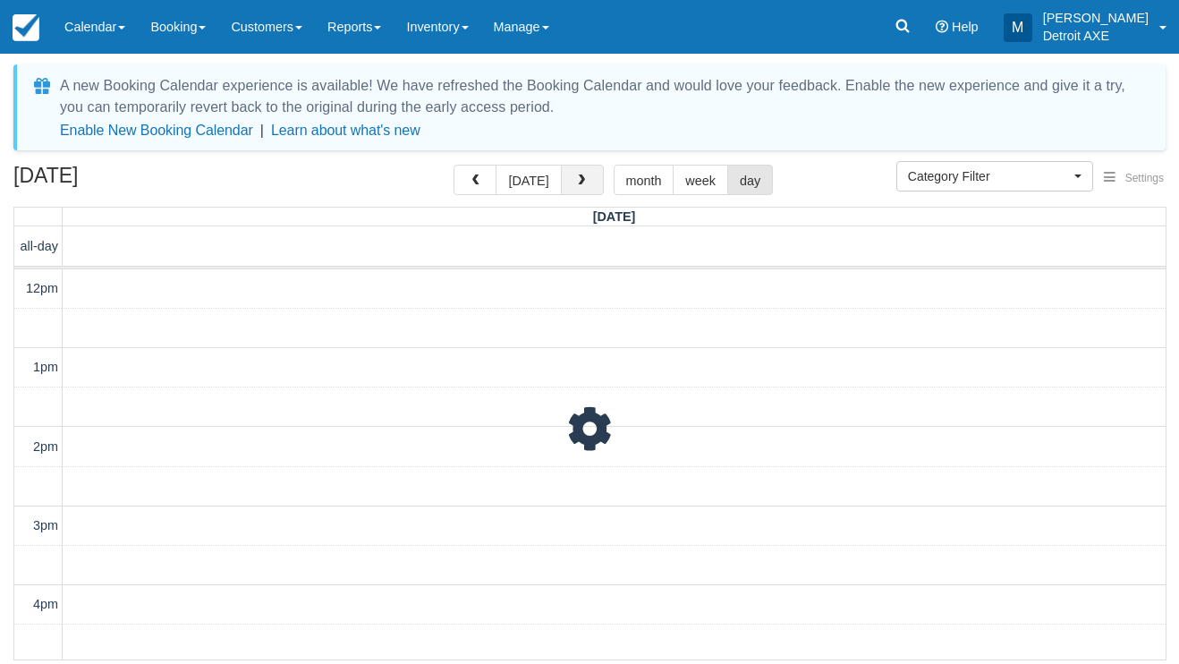
scroll to position [517, 0]
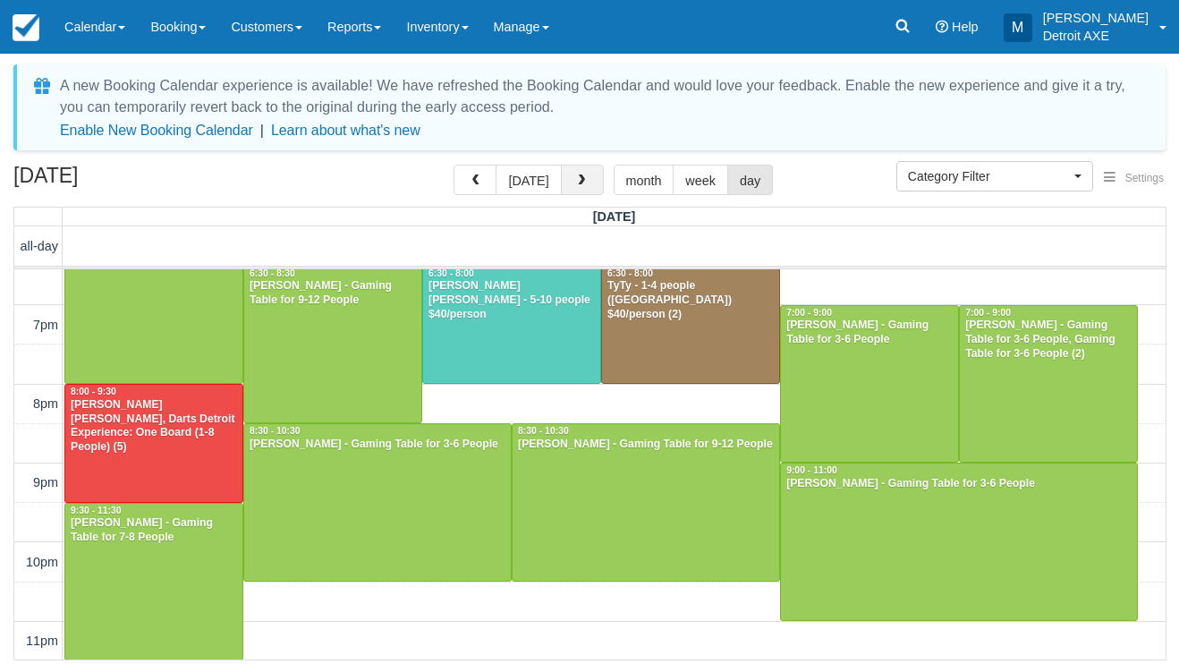
click at [592, 183] on button "button" at bounding box center [582, 180] width 43 height 30
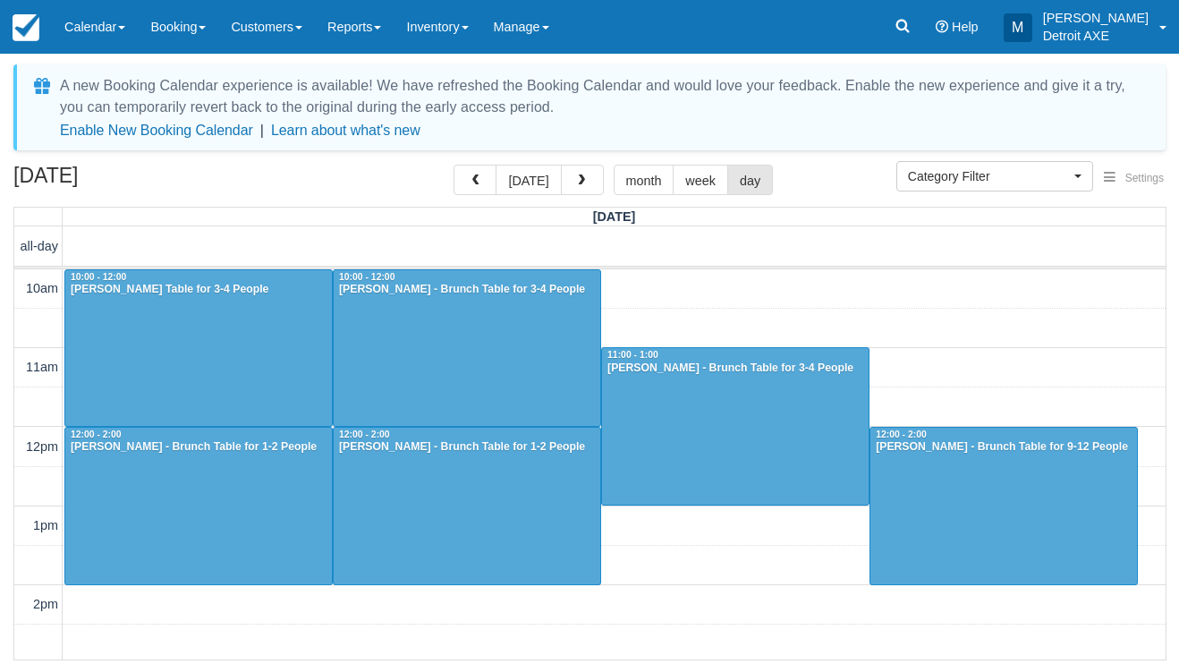
scroll to position [517, 0]
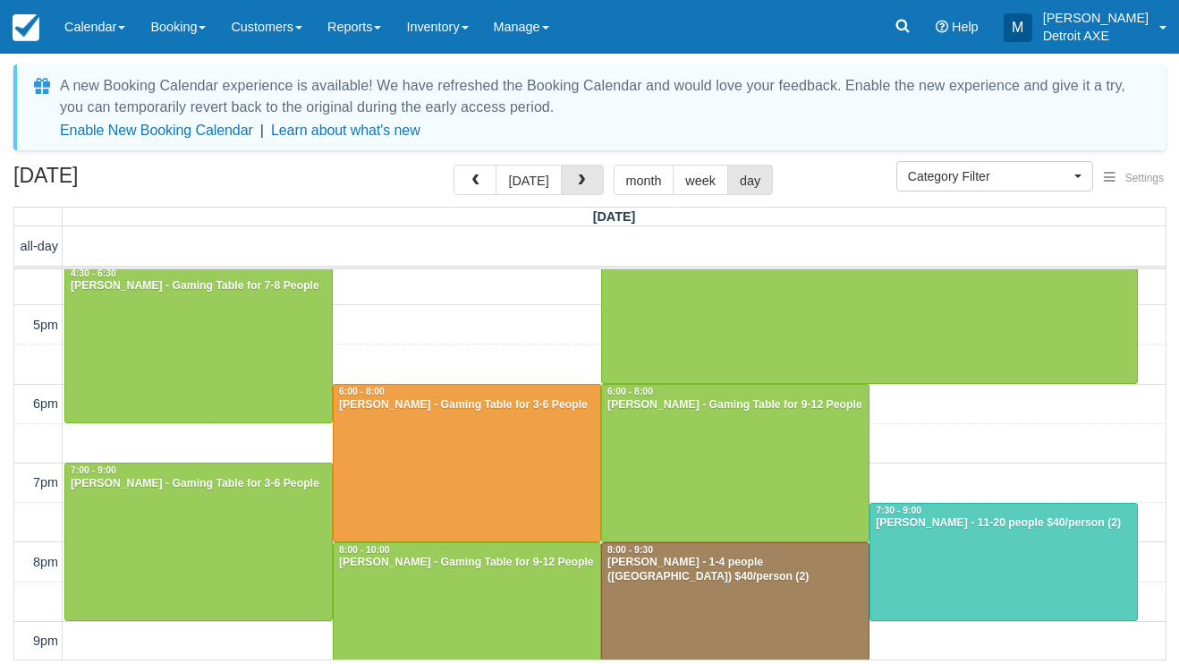
click at [592, 183] on button "button" at bounding box center [582, 180] width 43 height 30
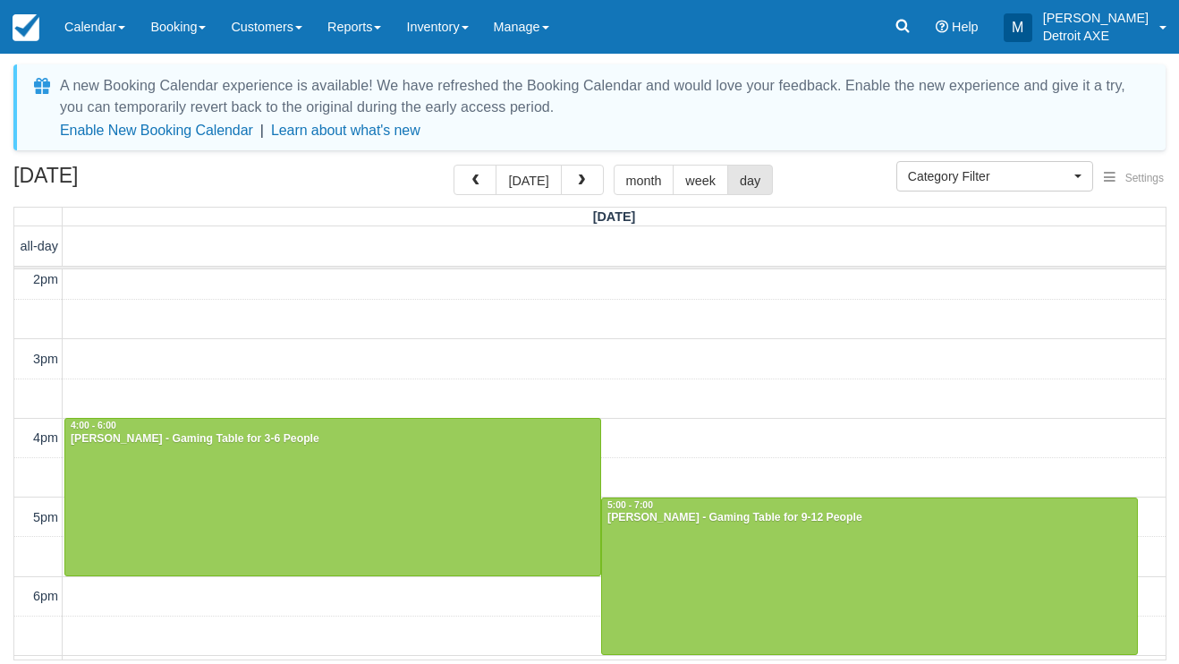
scroll to position [250, 0]
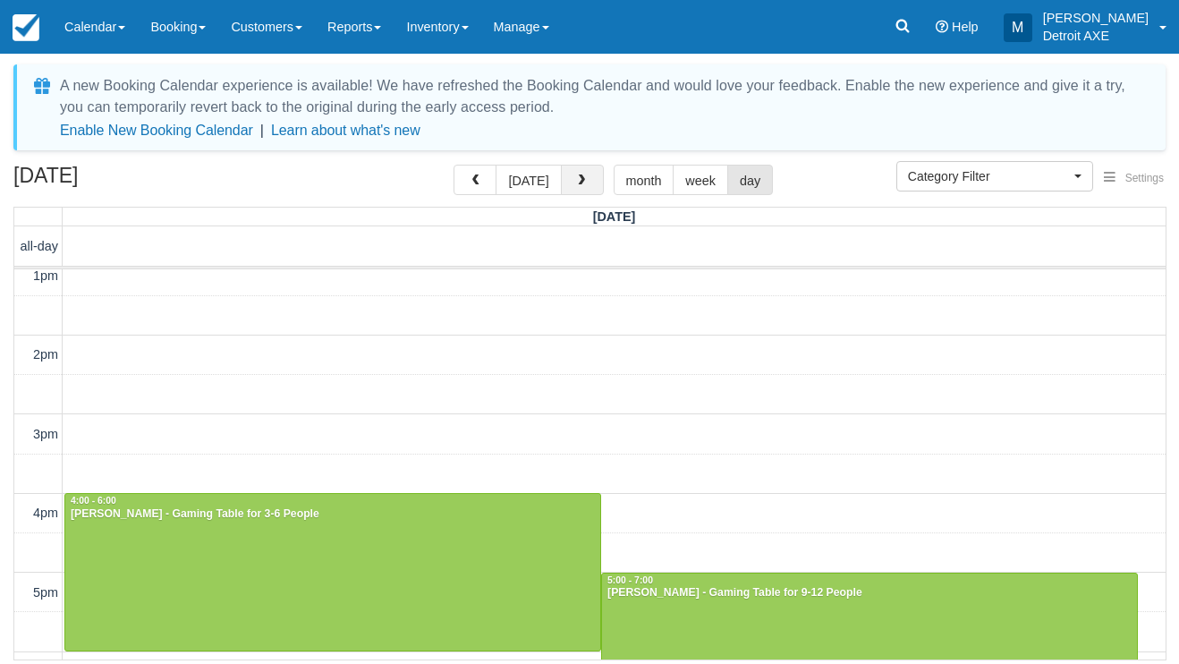
click at [578, 190] on button "button" at bounding box center [582, 180] width 43 height 30
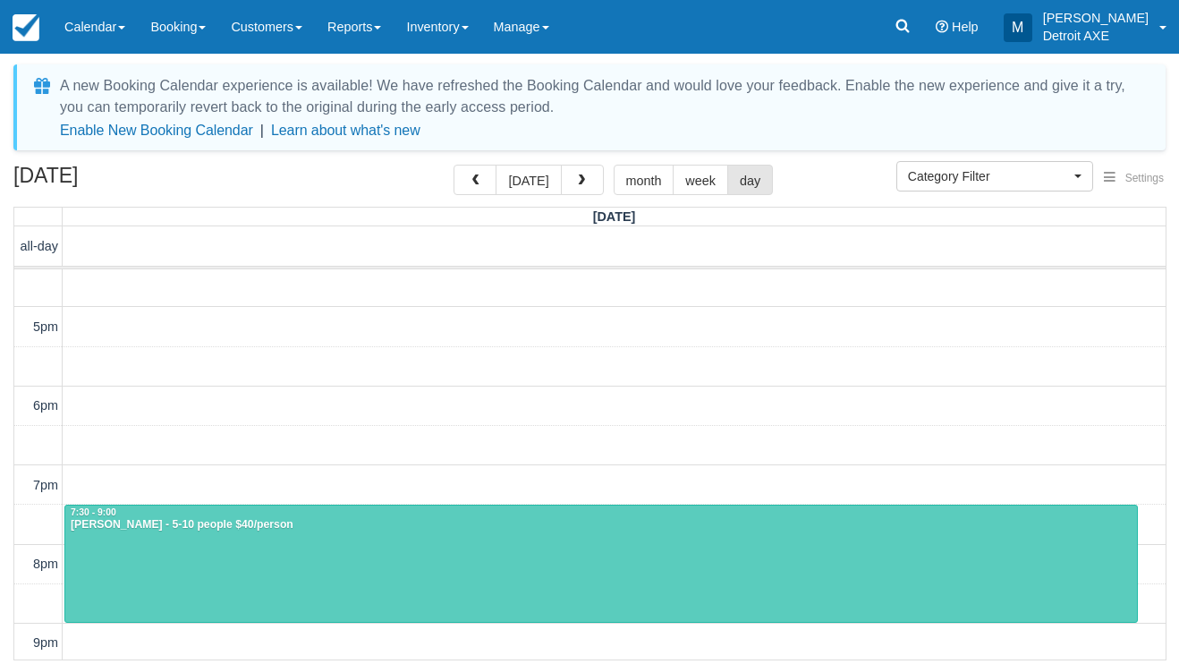
scroll to position [334, 0]
